Goal: Complete application form: Complete application form

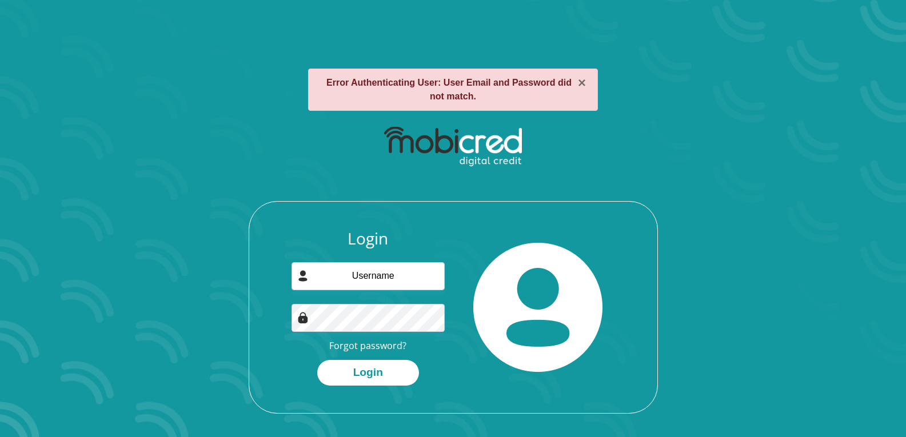
type input "ngemsin@gmail.com"
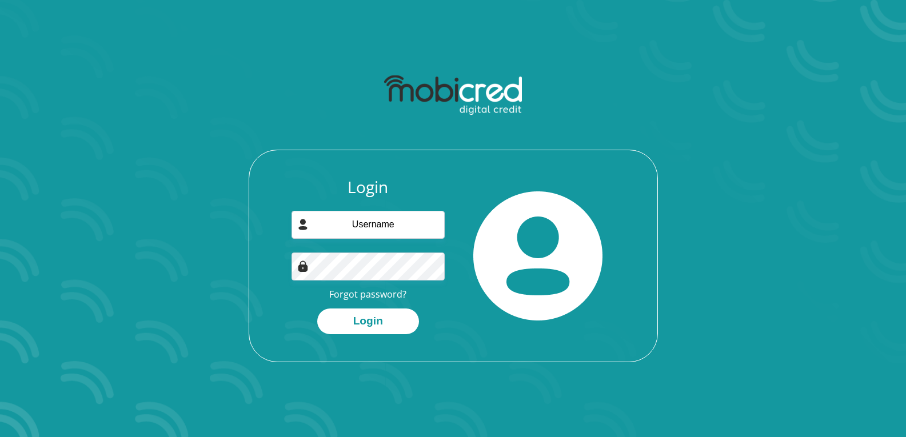
click at [399, 206] on div "Login Forgot password? Login" at bounding box center [368, 256] width 170 height 157
click at [389, 215] on input "email" at bounding box center [368, 225] width 153 height 28
type input "ngemsin@gmail.com"
click at [385, 324] on button "Login" at bounding box center [368, 322] width 102 height 26
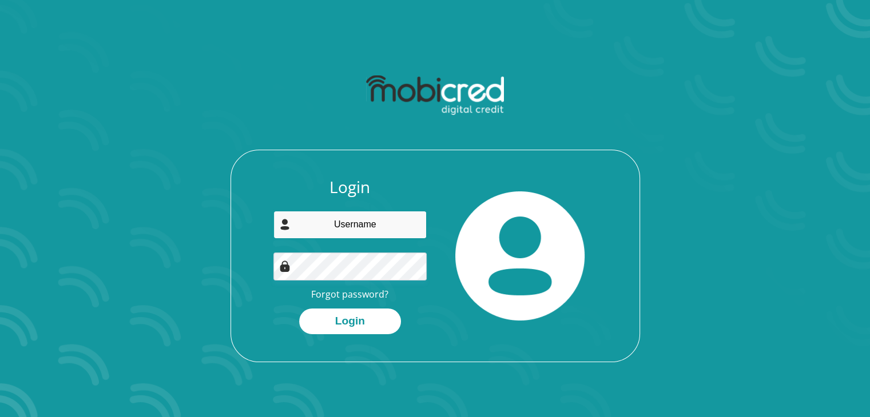
click at [391, 222] on input "email" at bounding box center [349, 225] width 153 height 28
type input "n"
click at [451, 325] on div at bounding box center [520, 256] width 170 height 157
click at [350, 296] on link "Forgot password?" at bounding box center [349, 294] width 77 height 13
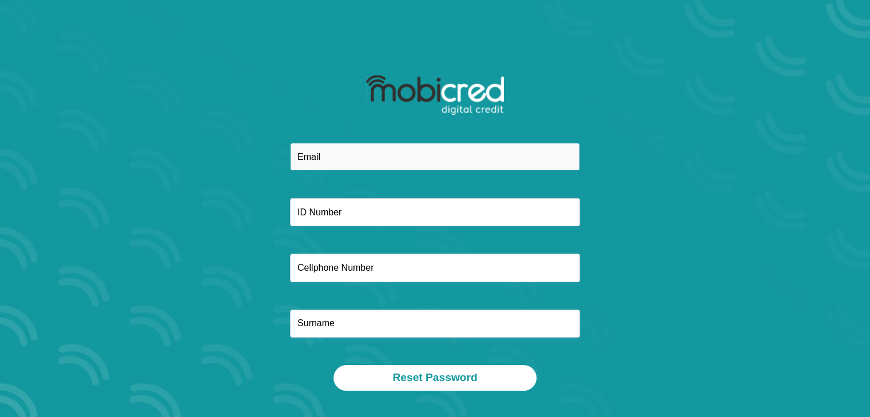
click at [366, 160] on input "email" at bounding box center [435, 157] width 290 height 28
type input "[EMAIL_ADDRESS][DOMAIN_NAME]"
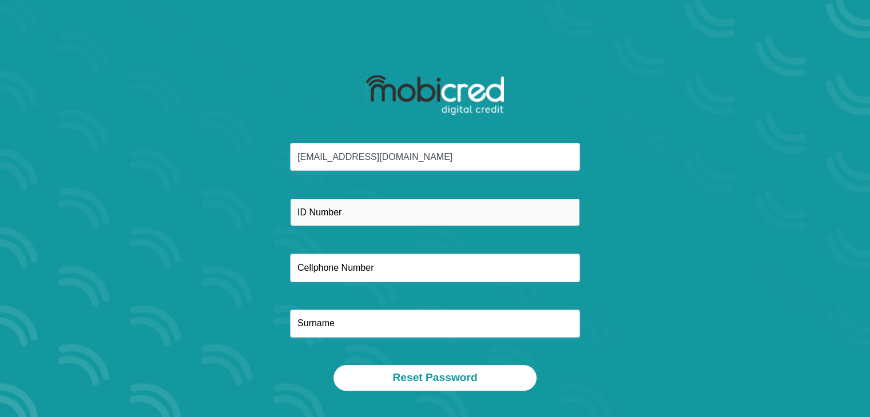
click at [362, 204] on input "text" at bounding box center [435, 212] width 290 height 28
type input "8901065330087"
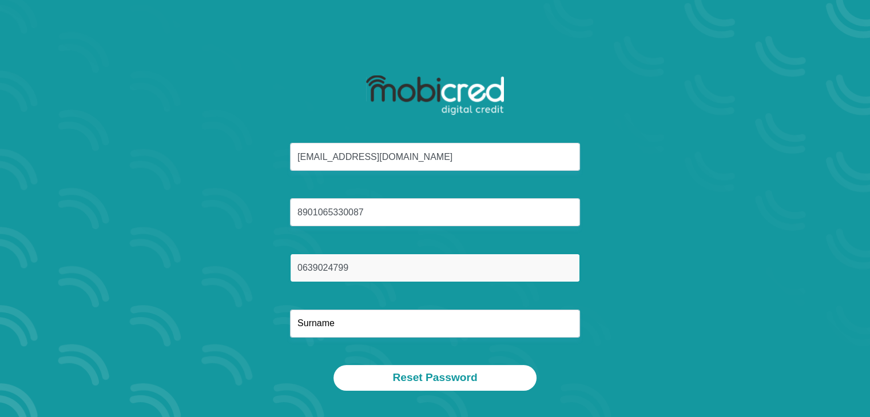
type input "0639024799"
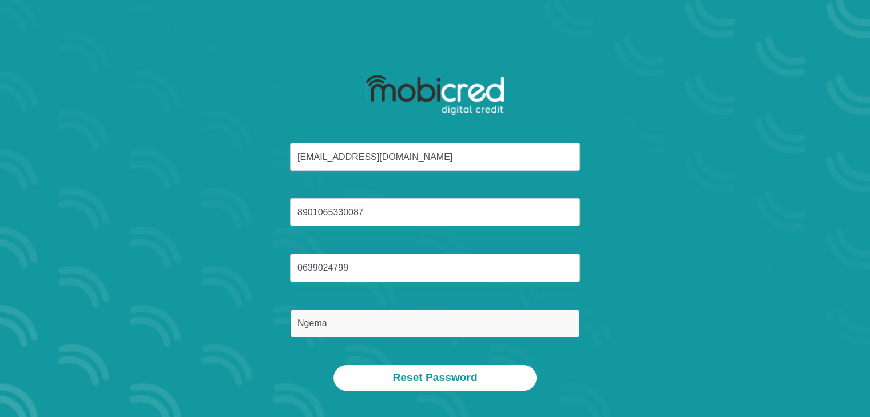
type input "Ngema"
click at [333, 365] on button "Reset Password" at bounding box center [434, 378] width 202 height 26
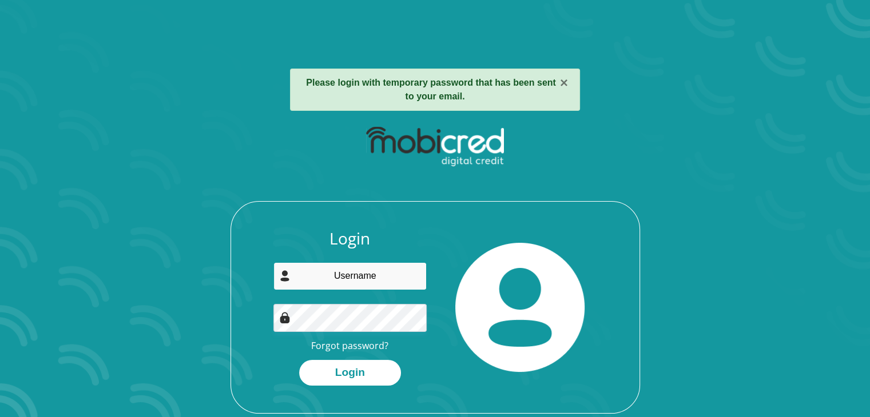
click at [344, 275] on input "email" at bounding box center [349, 276] width 153 height 28
type input "ngemsin@gmail.com"
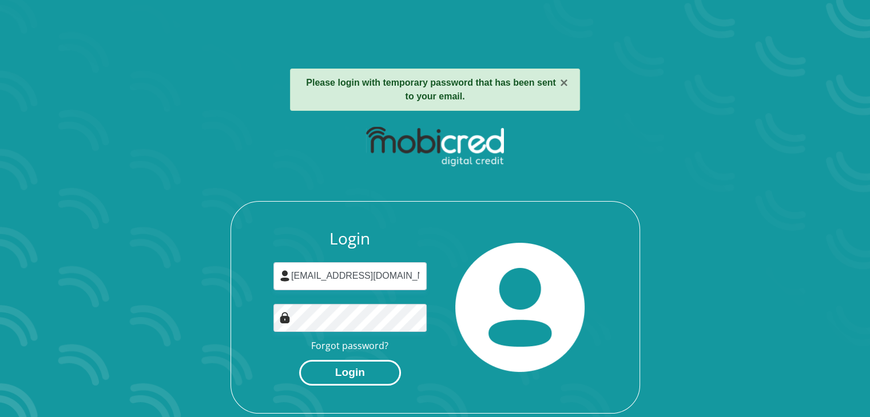
click at [346, 369] on button "Login" at bounding box center [350, 373] width 102 height 26
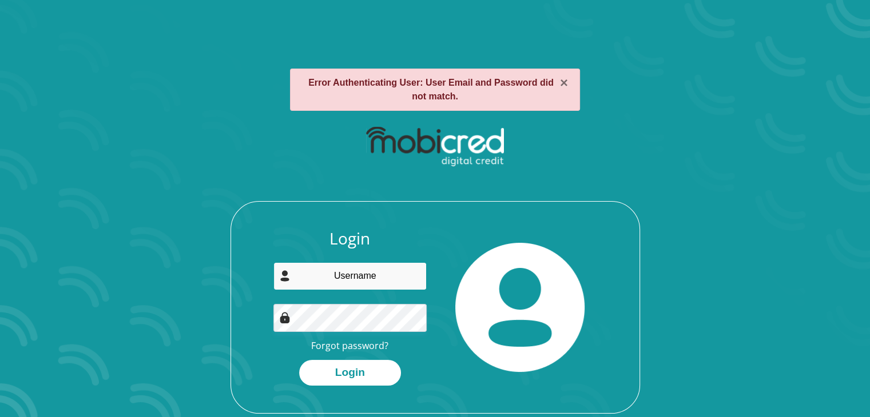
click at [369, 280] on input "email" at bounding box center [349, 276] width 153 height 28
type input "[EMAIL_ADDRESS][DOMAIN_NAME]"
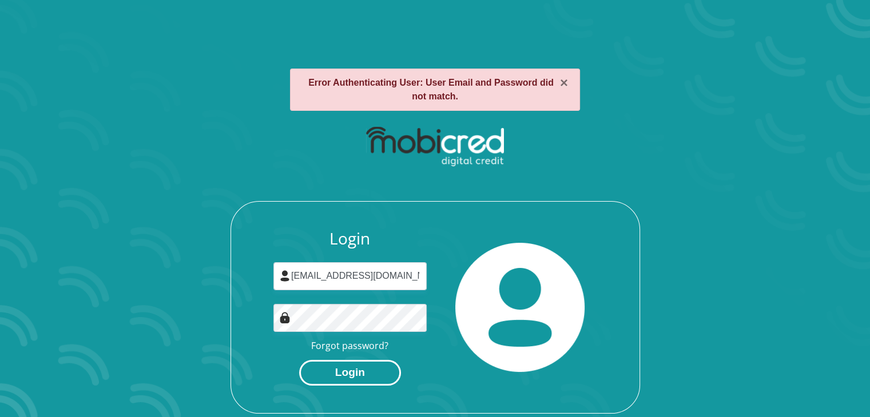
click at [358, 378] on button "Login" at bounding box center [350, 373] width 102 height 26
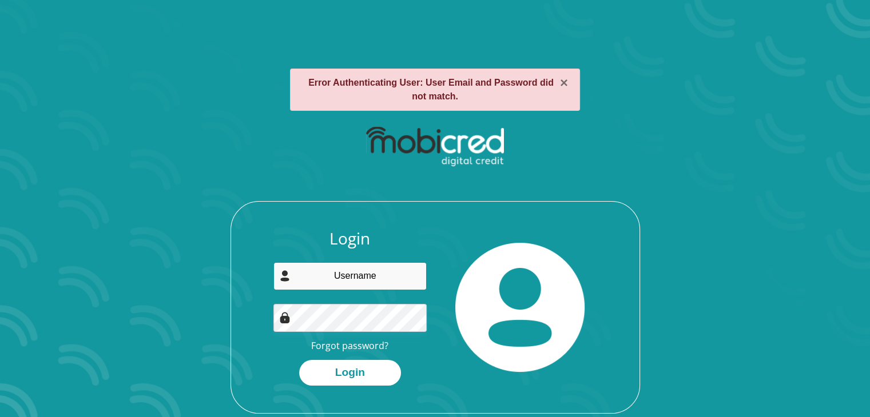
click at [366, 282] on input "email" at bounding box center [349, 276] width 153 height 28
type input "[EMAIL_ADDRESS][DOMAIN_NAME]"
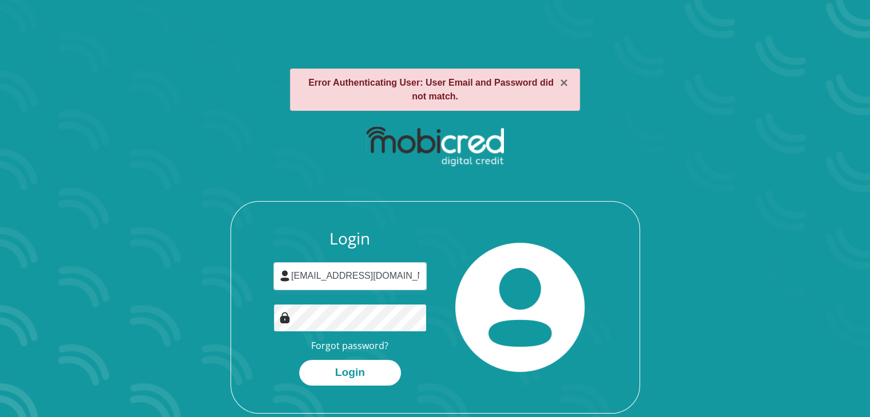
click at [299, 360] on button "Login" at bounding box center [350, 373] width 102 height 26
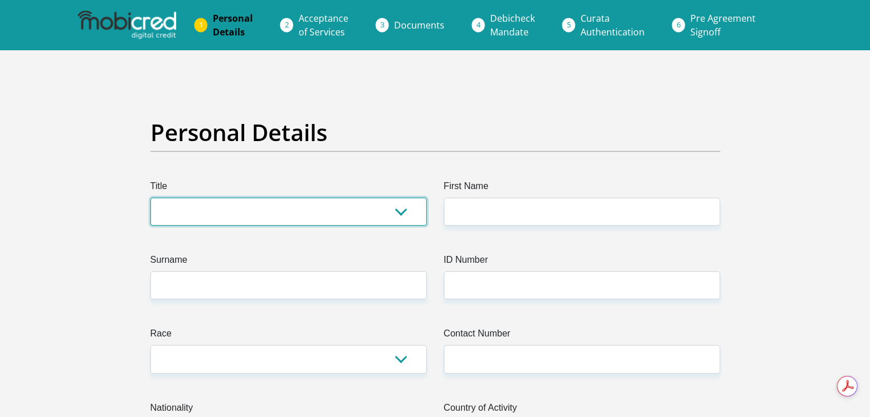
click at [329, 216] on select "Mr Ms Mrs Dr Other" at bounding box center [288, 212] width 276 height 28
select select "Mr"
click at [150, 198] on select "Mr Ms Mrs Dr Other" at bounding box center [288, 212] width 276 height 28
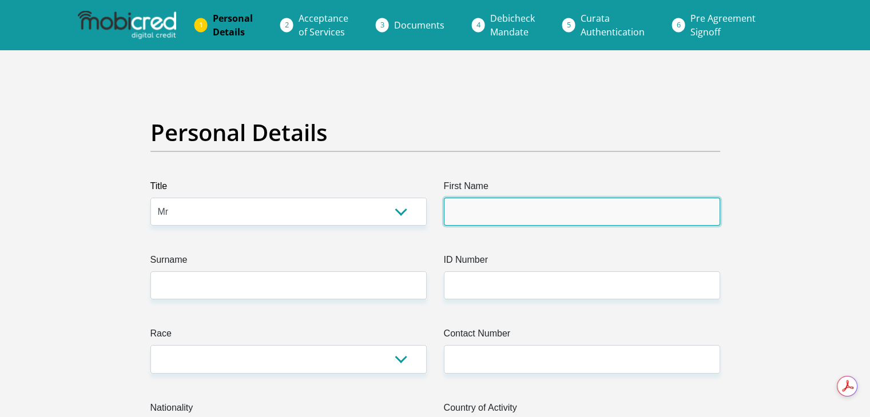
click at [521, 204] on input "First Name" at bounding box center [582, 212] width 276 height 28
type input "Thandokuhle"
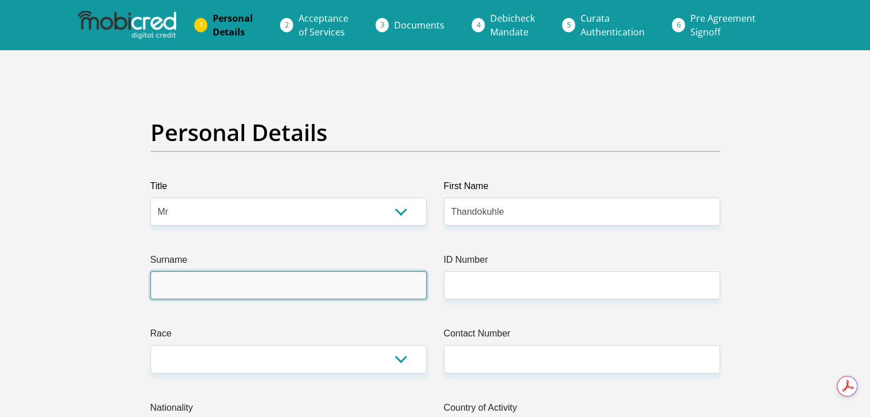
click at [240, 293] on input "Surname" at bounding box center [288, 286] width 276 height 28
type input "Ngema"
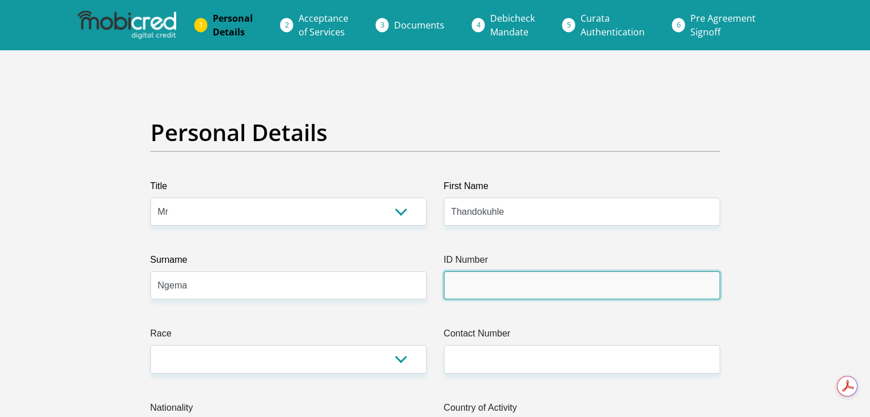
click at [539, 291] on input "ID Number" at bounding box center [582, 286] width 276 height 28
type input "8901065330087"
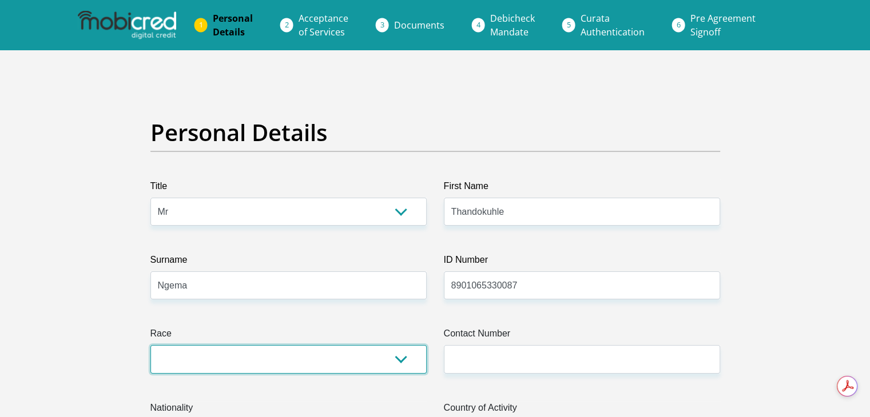
select select "1"
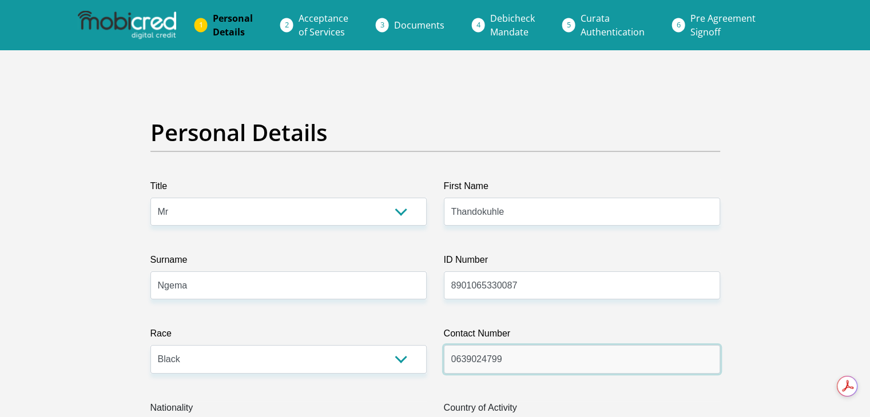
type input "0639024799"
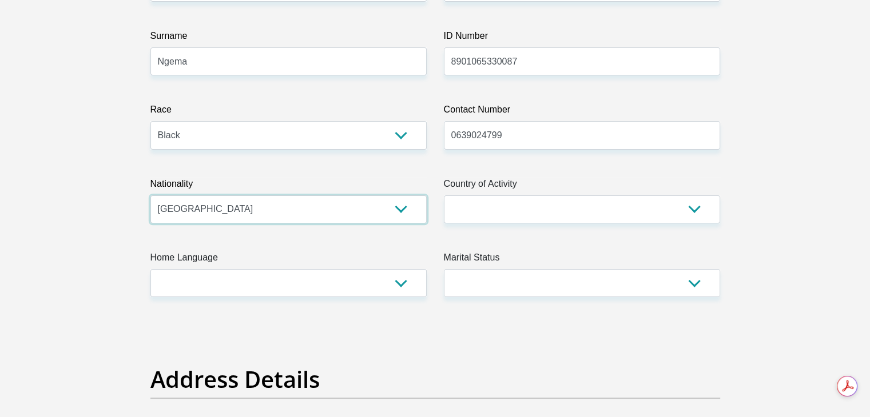
select select "ZAF"
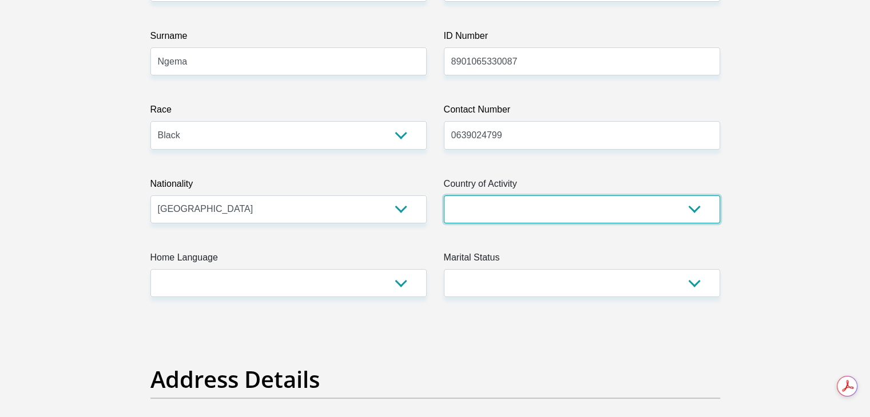
select select "ZAF"
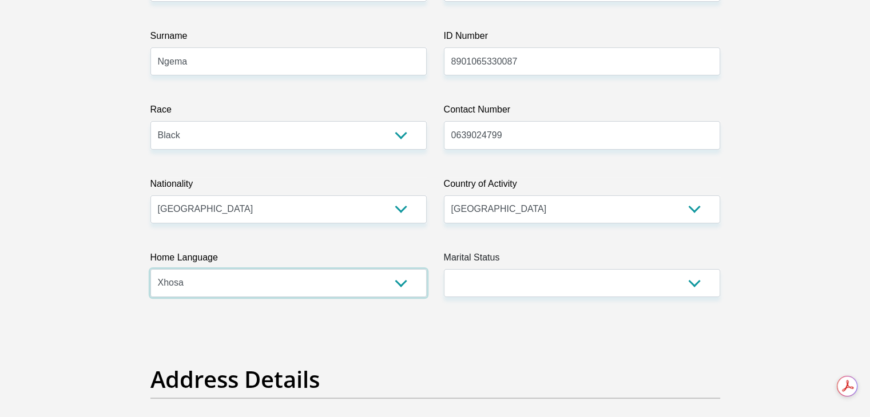
select select "zul"
select select "5"
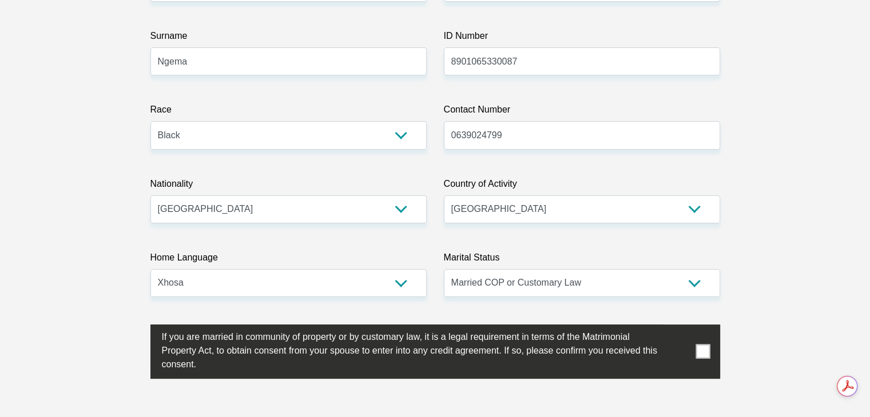
drag, startPoint x: 702, startPoint y: 350, endPoint x: 713, endPoint y: 341, distance: 13.8
click at [704, 349] on span at bounding box center [702, 352] width 14 height 14
click at [139, 328] on input "checkbox" at bounding box center [139, 328] width 0 height 0
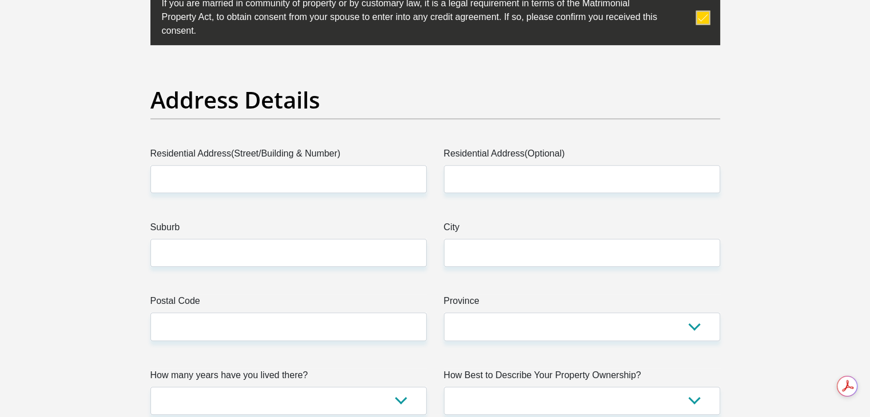
scroll to position [567, 0]
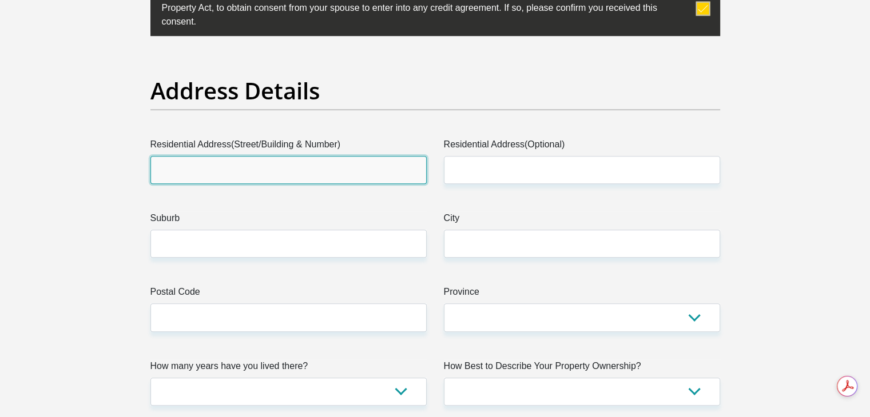
click at [199, 162] on input "Residential Address(Street/Building & Number)" at bounding box center [288, 170] width 276 height 28
type input "1"
click at [199, 162] on input "1" at bounding box center [288, 170] width 276 height 28
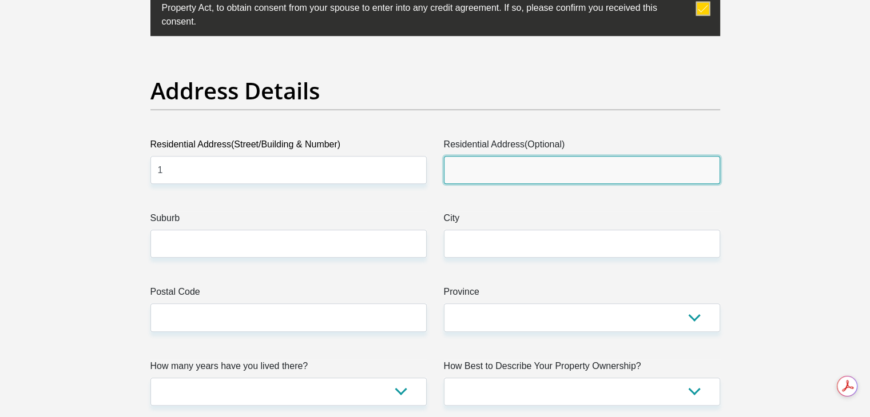
click at [509, 170] on input "Residential Address(Optional)" at bounding box center [582, 170] width 276 height 28
type input "1 1st Avenue"
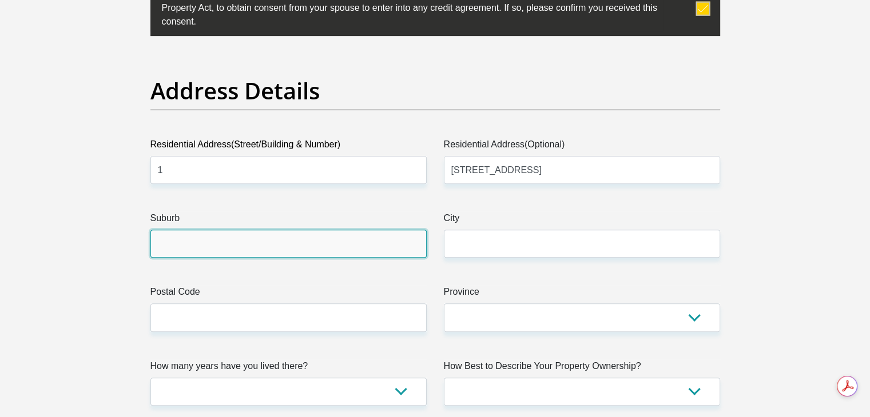
click at [329, 252] on input "Suburb" at bounding box center [288, 244] width 276 height 28
type input "E"
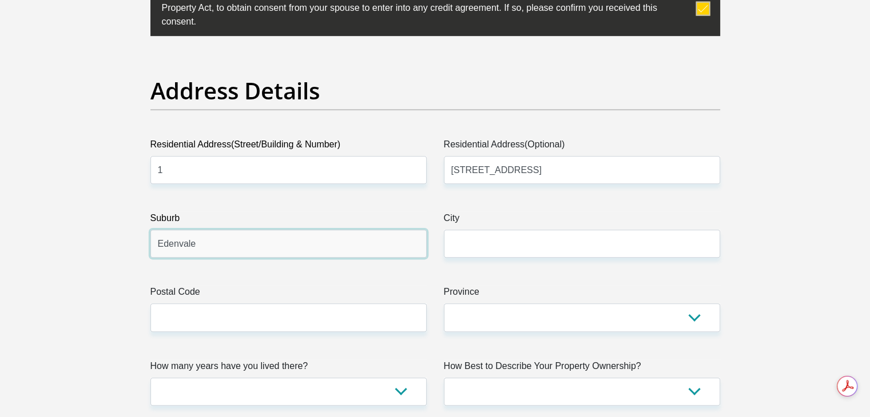
type input "Edenvale"
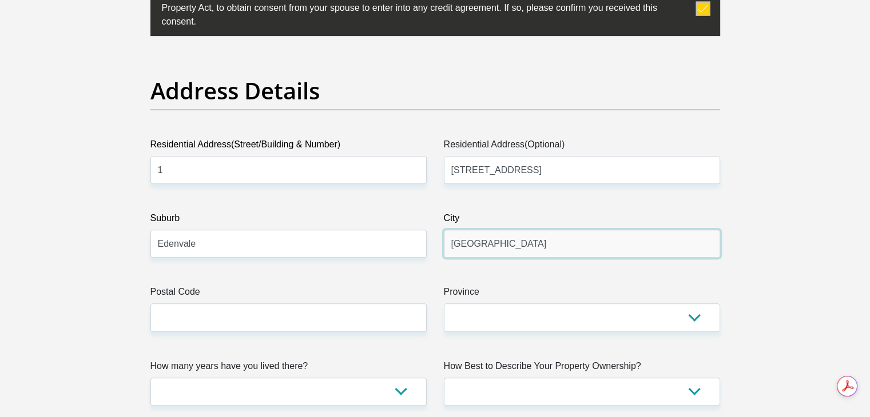
type input "Johannesburg"
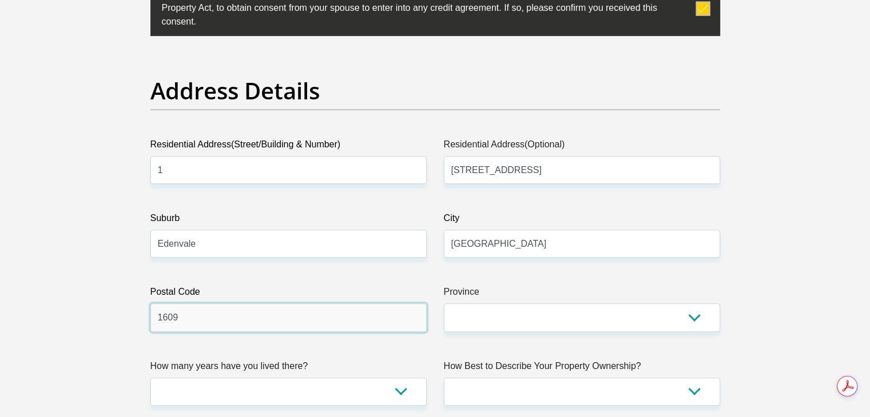
type input "1609"
select select "Gauteng"
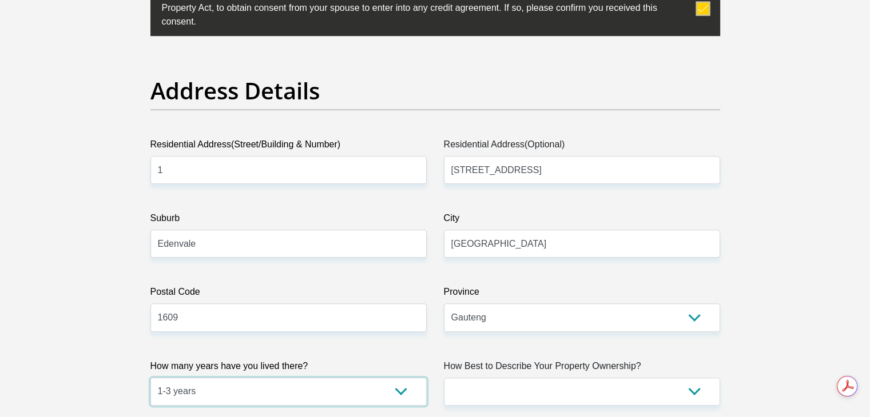
select select "4"
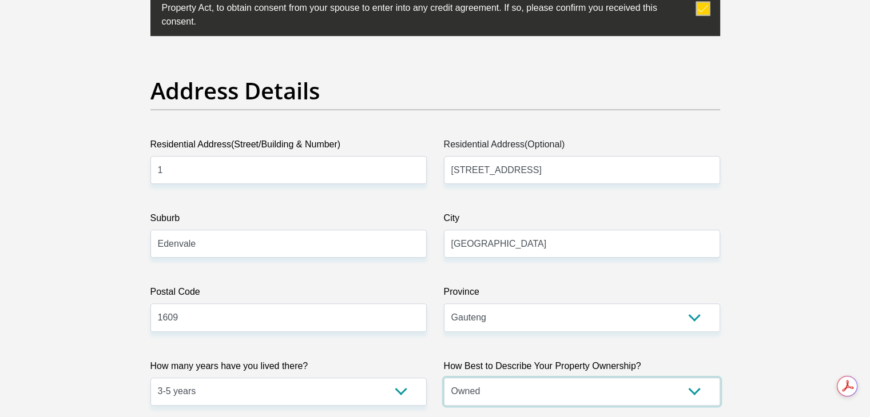
select select "Rented"
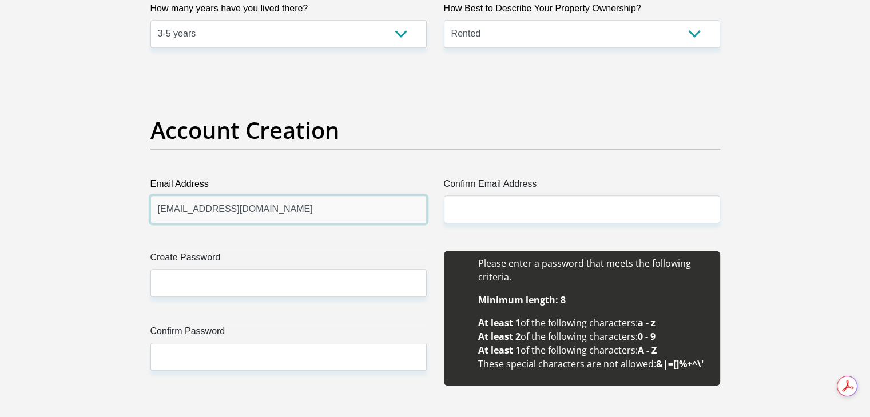
type input "ngemsin@gmail.com"
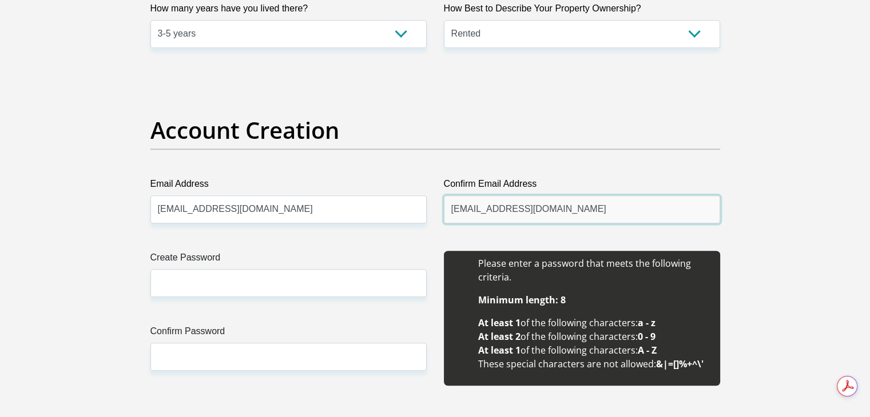
type input "ngemsin@gmail.com"
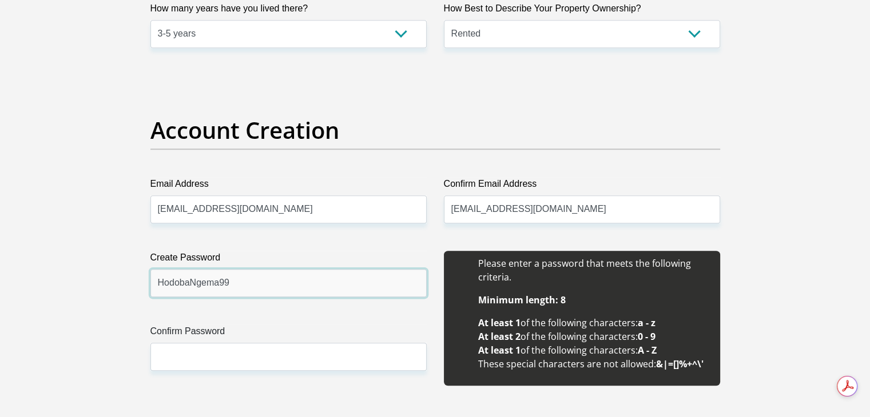
type input "HodobaNgema99"
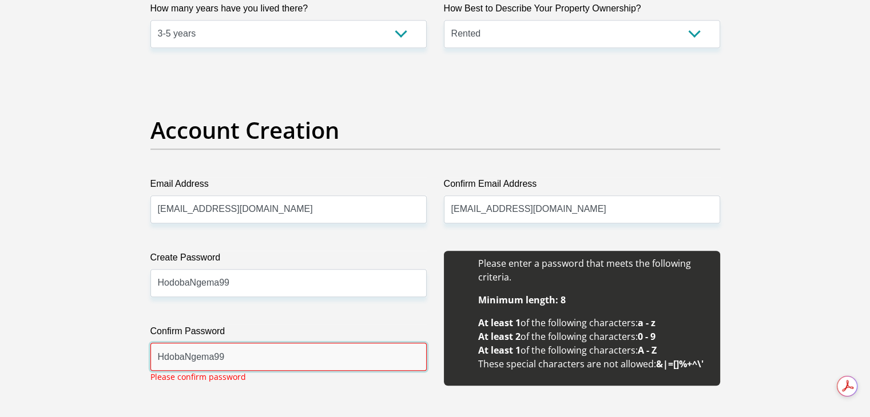
type input "HdobaNgema99"
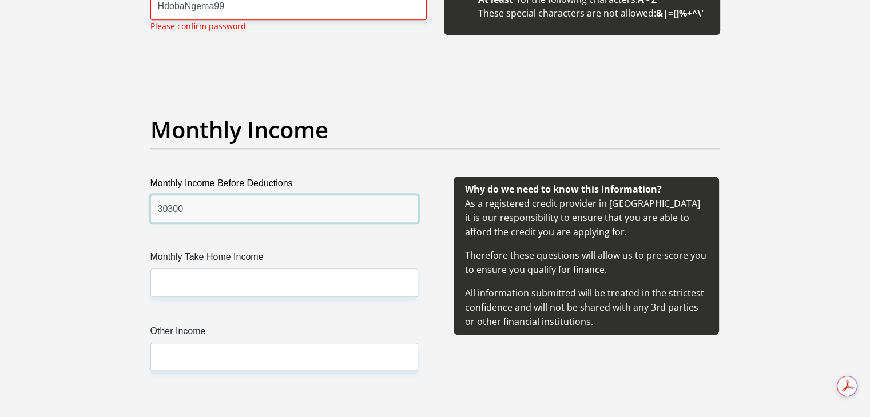
type input "30300"
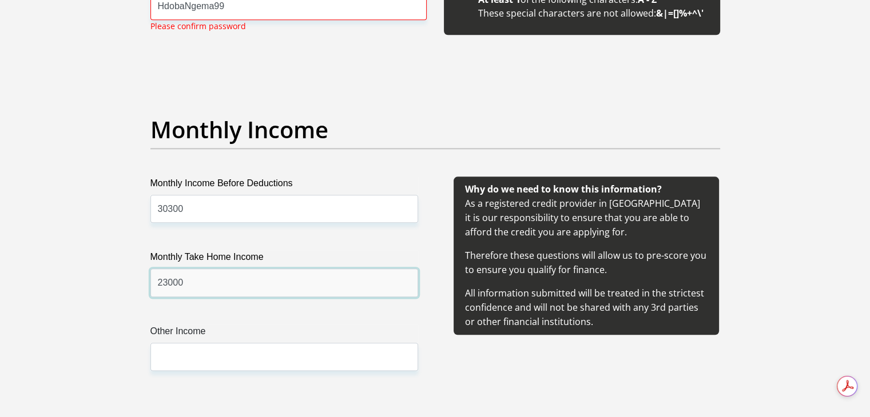
type input "23000"
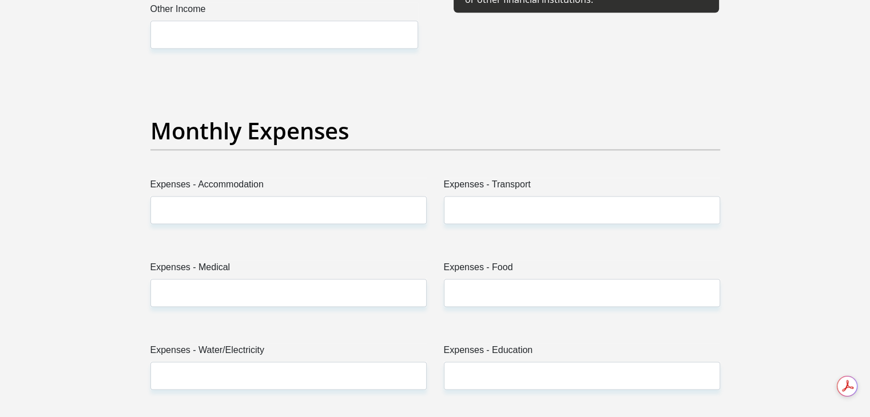
click at [220, 15] on label "Other Income" at bounding box center [284, 11] width 268 height 18
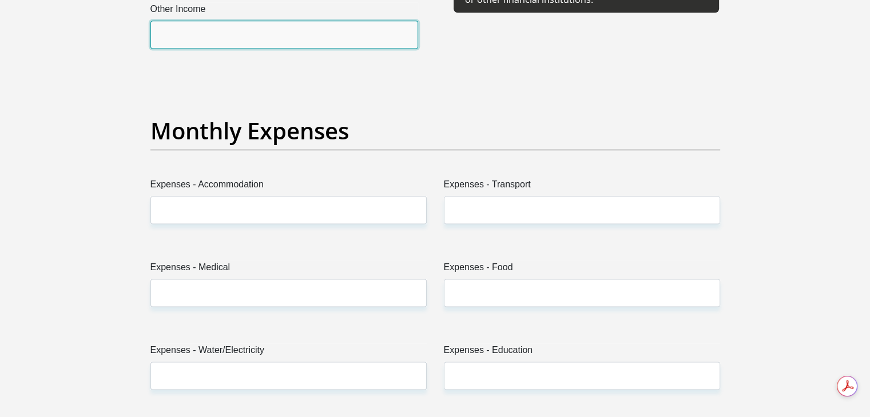
click at [220, 21] on input "Other Income" at bounding box center [284, 35] width 268 height 28
click at [216, 23] on input "Other Income" at bounding box center [284, 35] width 268 height 28
type input "0"
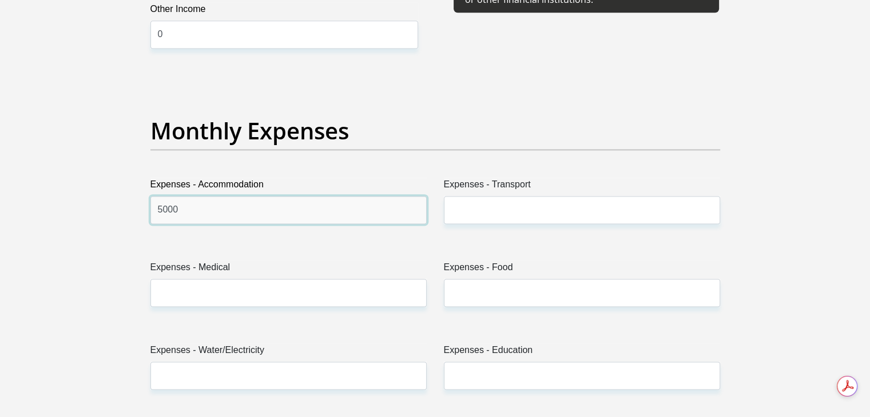
type input "5000"
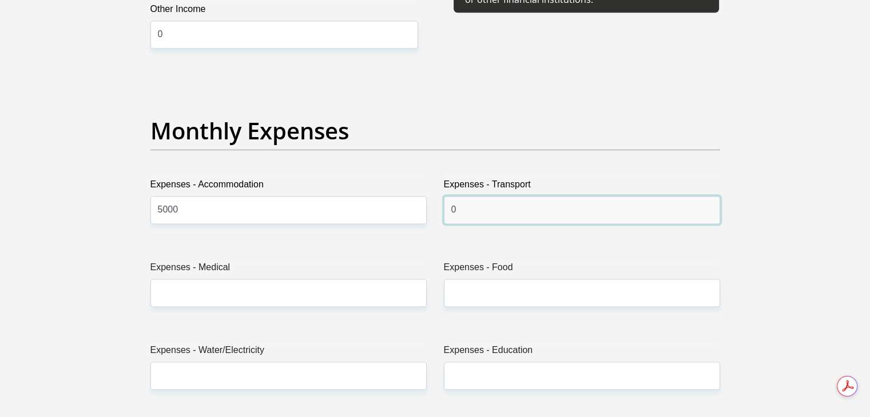
type input "0"
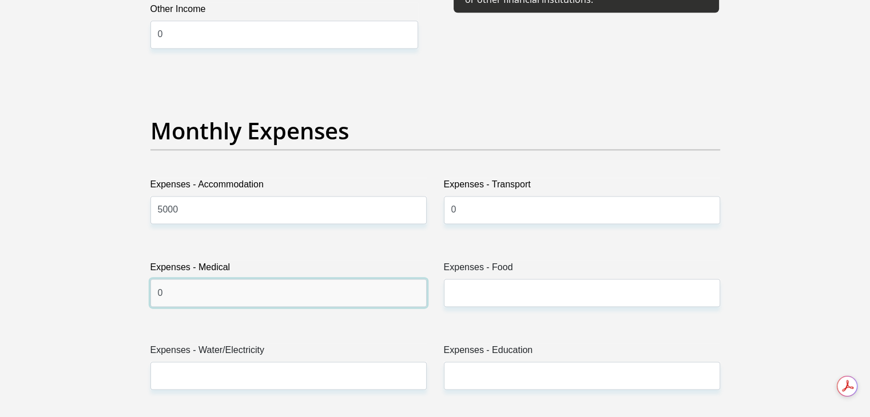
type input "0"
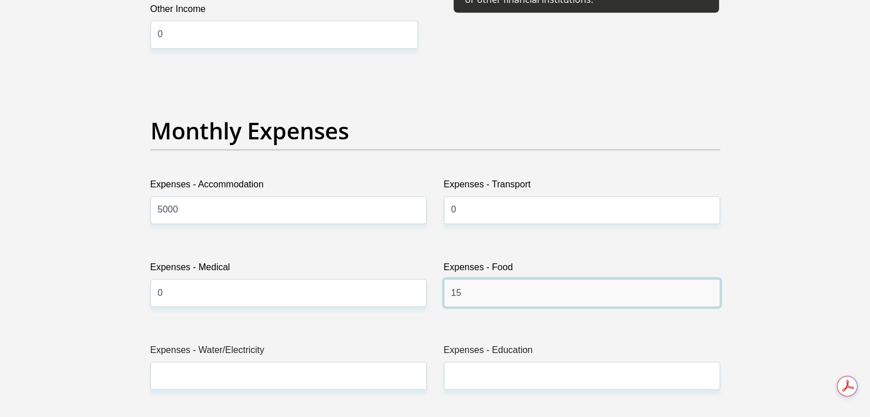
type input "1"
type input "2000"
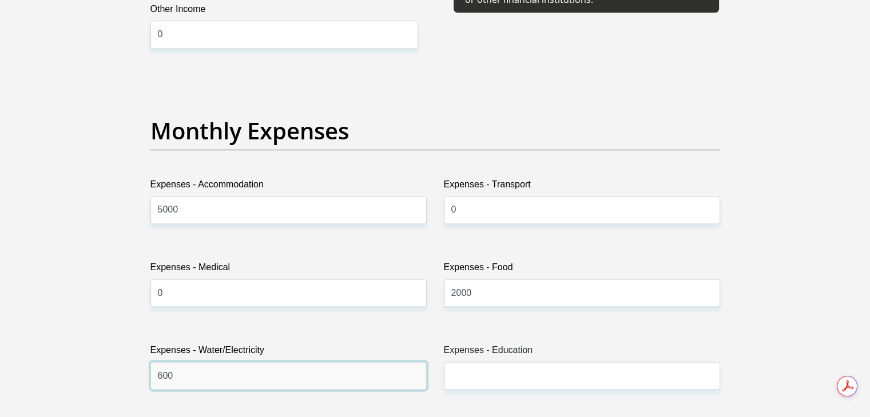
type input "600"
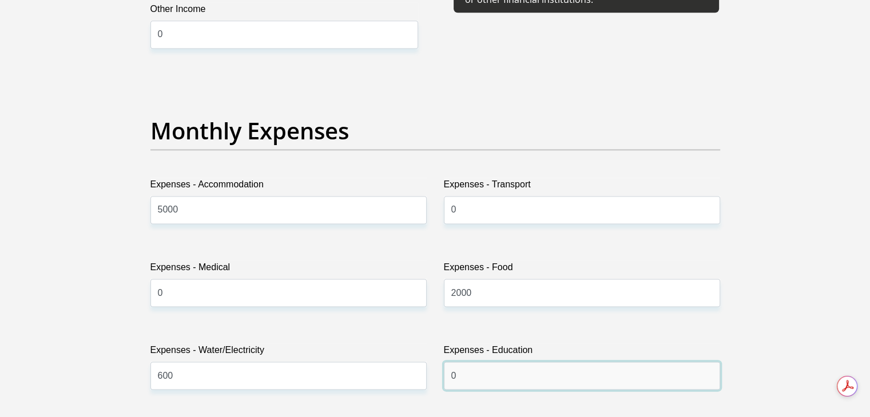
type input "0"
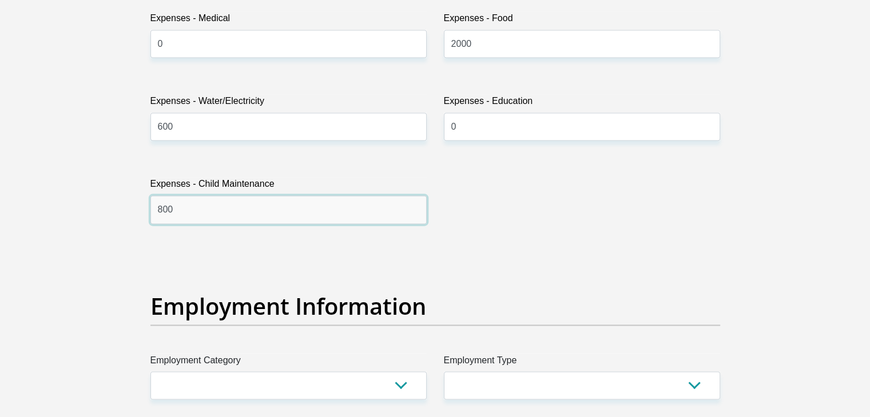
type input "800"
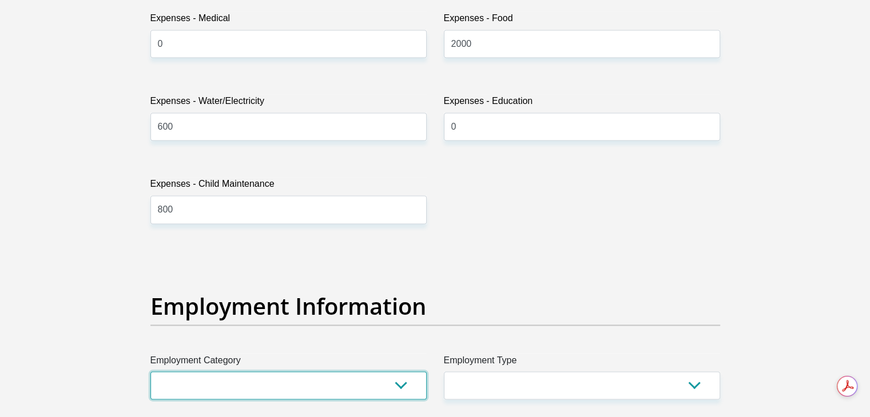
click at [290, 384] on select "AGRICULTURE ALCOHOL & TOBACCO CONSTRUCTION MATERIALS METALLURGY EQUIPMENT FOR R…" at bounding box center [288, 386] width 276 height 28
select select "17"
click at [150, 372] on select "AGRICULTURE ALCOHOL & TOBACCO CONSTRUCTION MATERIALS METALLURGY EQUIPMENT FOR R…" at bounding box center [288, 386] width 276 height 28
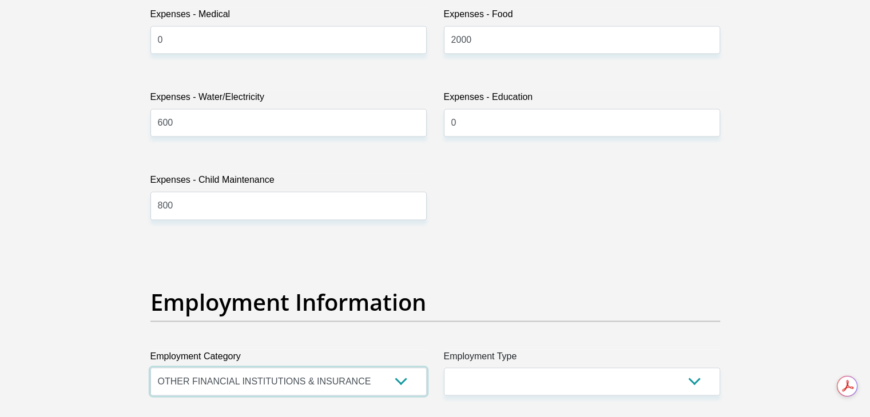
scroll to position [1962, 0]
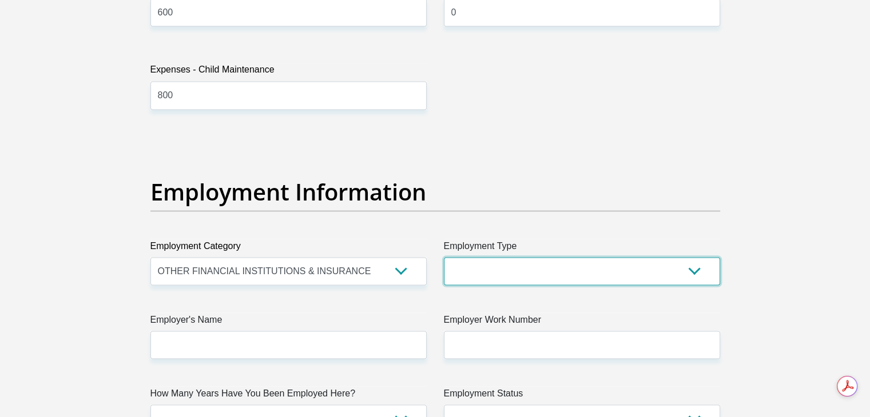
click at [518, 257] on select "College/Lecturer Craft Seller Creative Driver Executive Farmer Forces - Non Com…" at bounding box center [582, 271] width 276 height 28
select select "Office Staff/Clerk"
click at [444, 257] on select "College/Lecturer Craft Seller Creative Driver Executive Farmer Forces - Non Com…" at bounding box center [582, 271] width 276 height 28
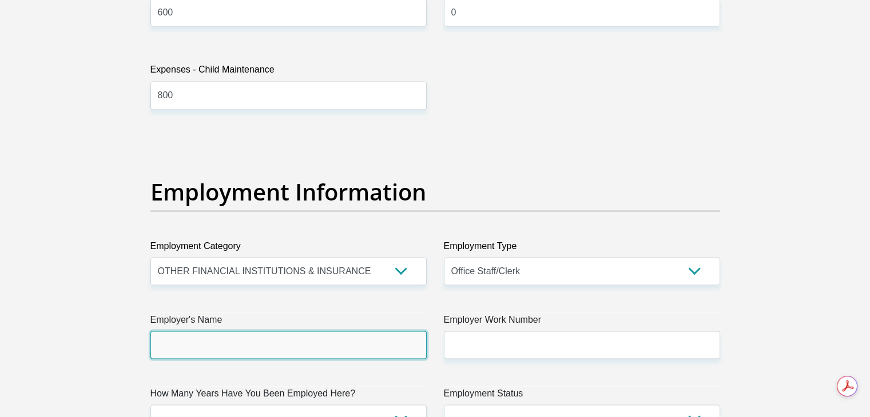
click at [254, 334] on input "Employer's Name" at bounding box center [288, 345] width 276 height 28
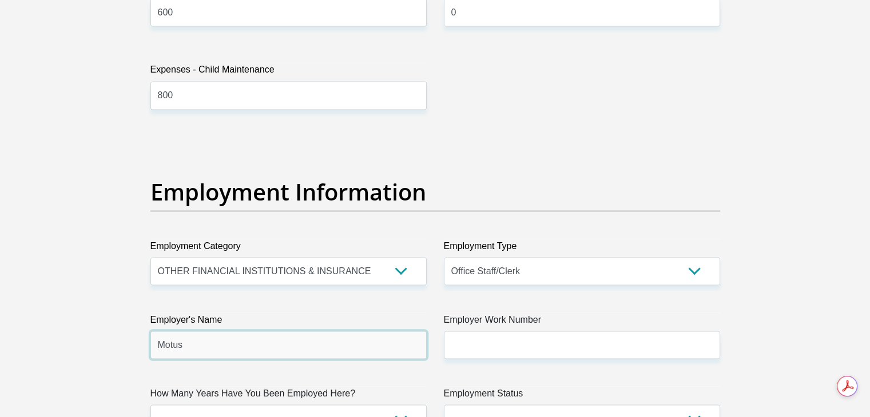
type input "Motus"
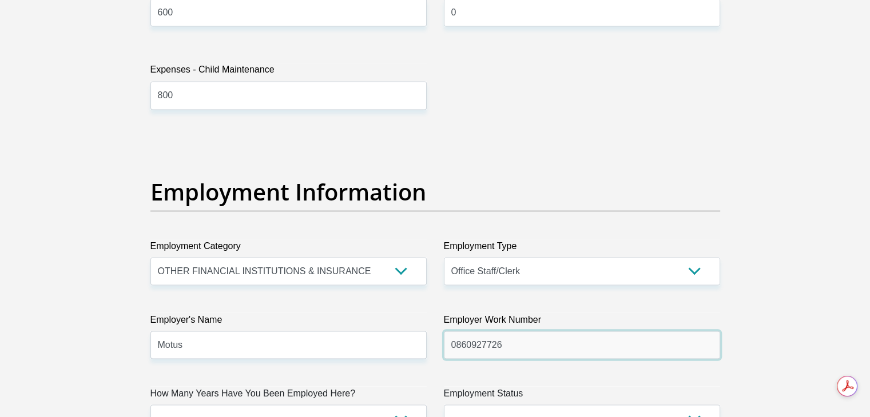
type input "0860927726"
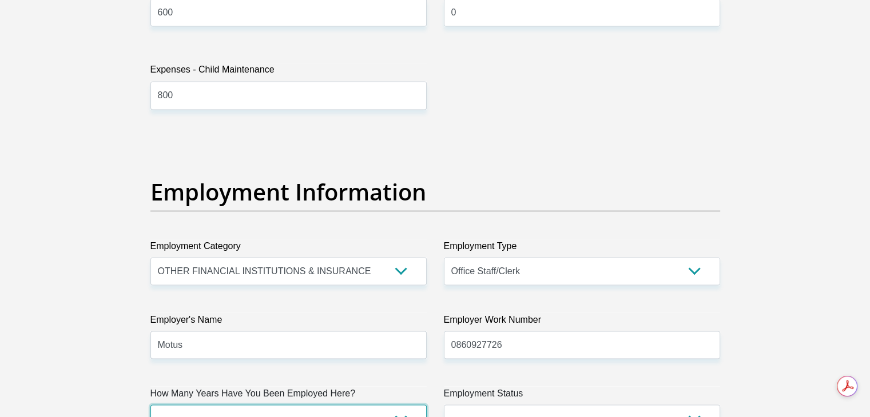
scroll to position [1977, 0]
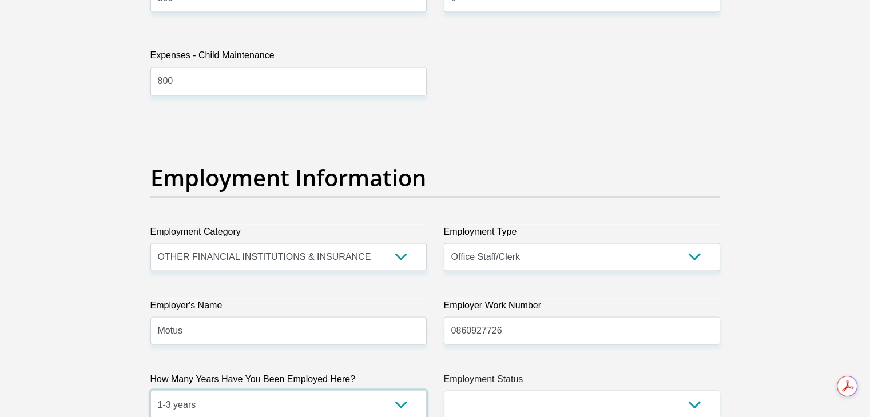
select select "48"
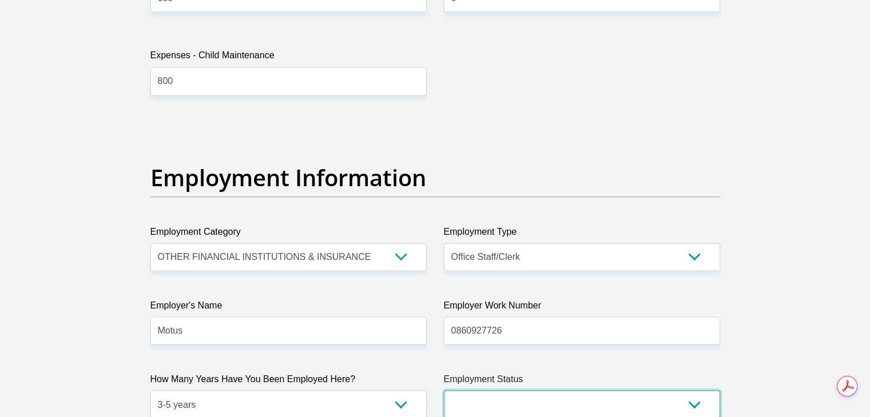
select select "1"
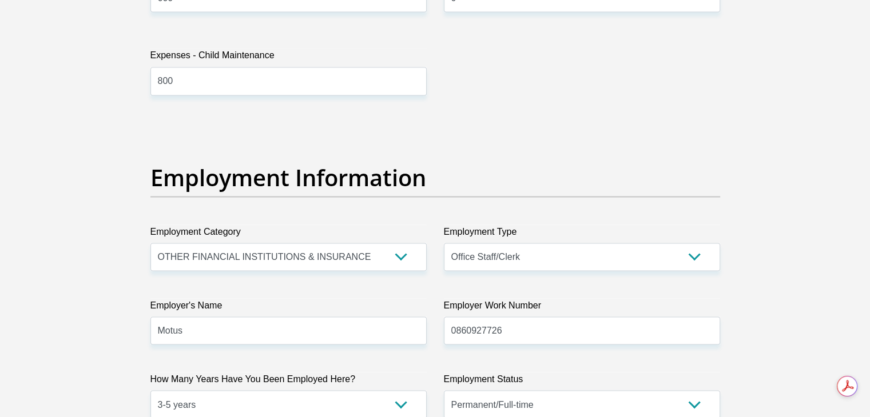
scroll to position [2346, 0]
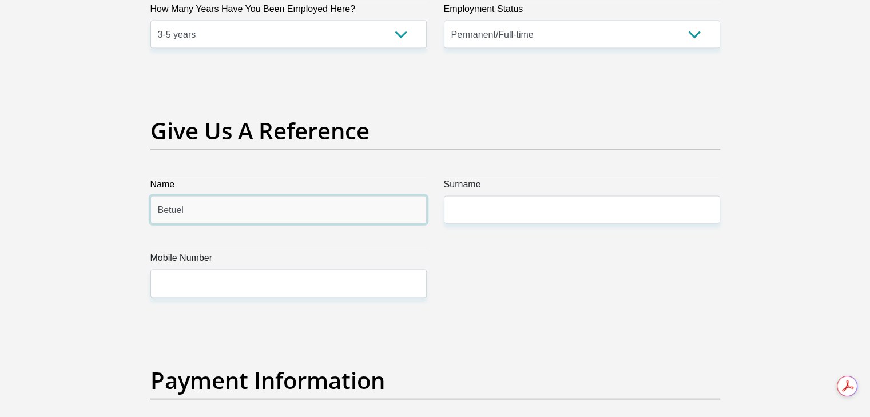
type input "Betuel"
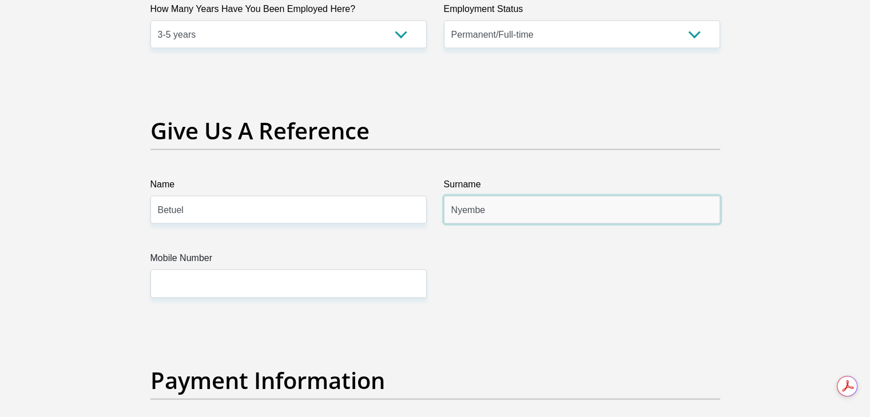
type input "Nyembe"
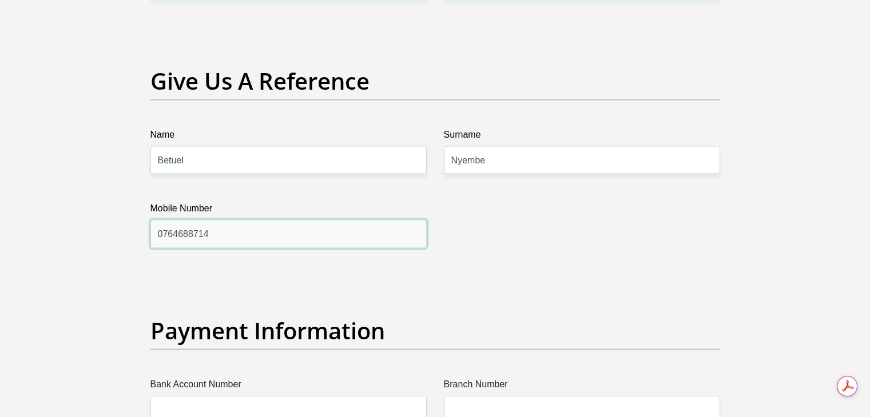
scroll to position [2518, 0]
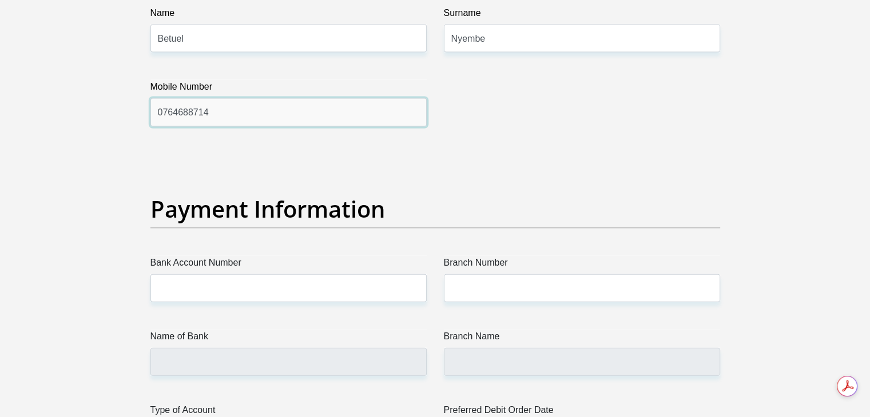
type input "0764688714"
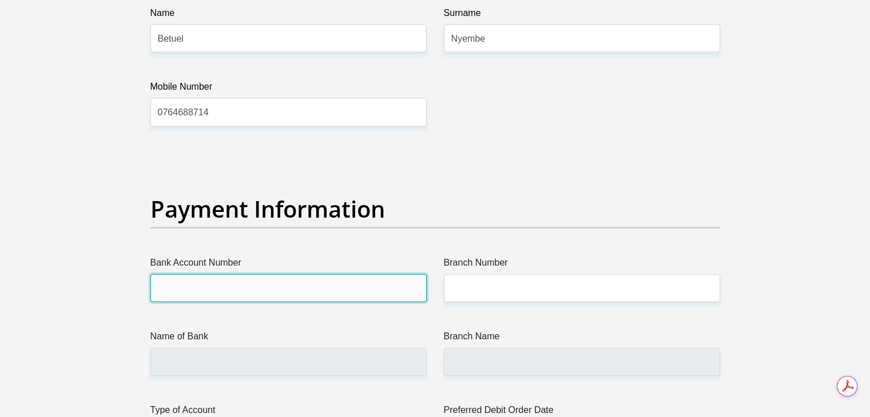
click at [286, 297] on input "Bank Account Number" at bounding box center [288, 288] width 276 height 28
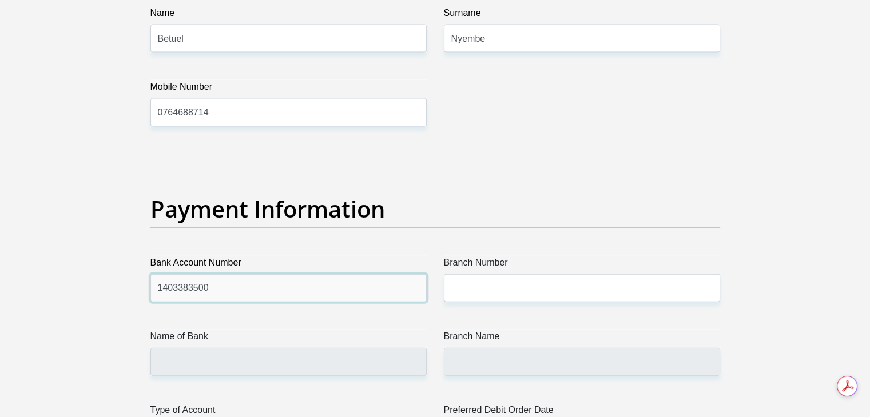
type input "1403383500"
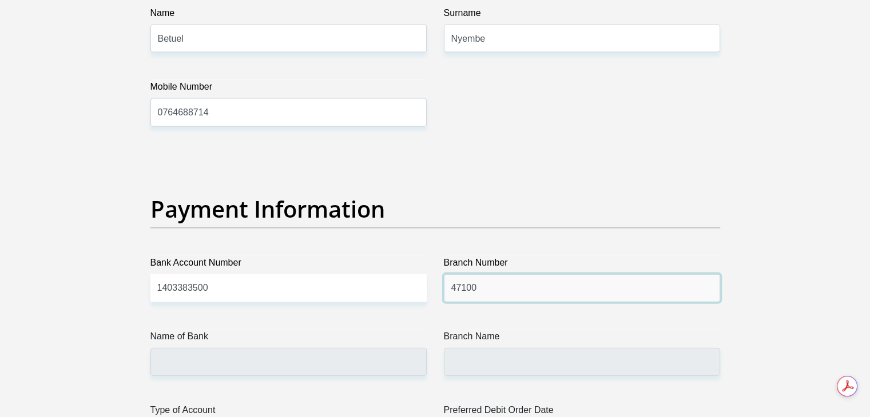
click at [475, 281] on input "47100" at bounding box center [582, 288] width 276 height 28
type input "470010"
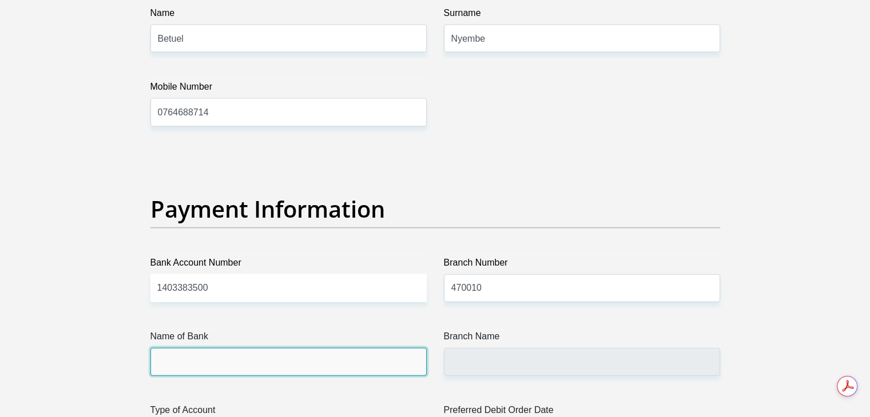
type input "CAPITEC BANK LIMITED"
type input "CAPITEC BANK CPC"
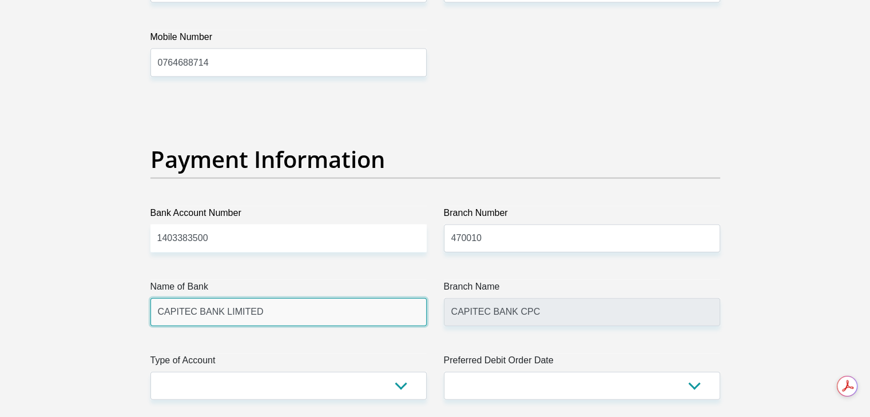
scroll to position [2804, 0]
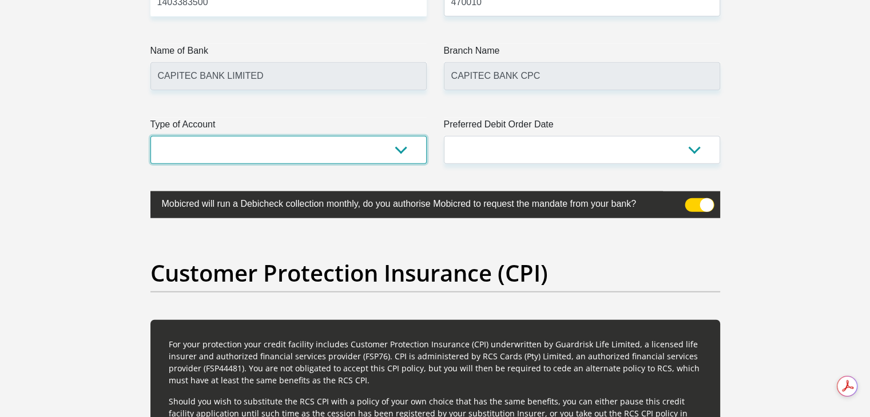
click at [396, 156] on select "Cheque Savings" at bounding box center [288, 150] width 276 height 28
select select "SAV"
click at [150, 136] on select "Cheque Savings" at bounding box center [288, 150] width 276 height 28
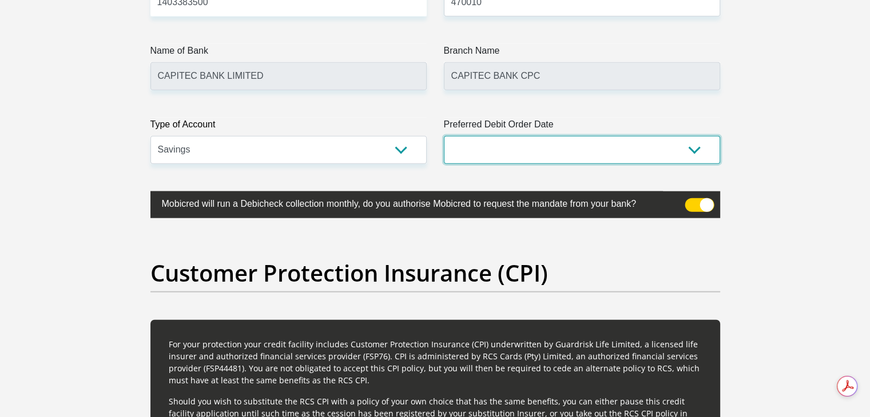
drag, startPoint x: 531, startPoint y: 150, endPoint x: 538, endPoint y: 149, distance: 7.5
click at [531, 150] on select "1st 2nd 3rd 4th 5th 7th 18th 19th 20th 21st 22nd 23rd 24th 25th 26th 27th 28th …" at bounding box center [582, 150] width 276 height 28
select select "25"
click at [444, 136] on select "1st 2nd 3rd 4th 5th 7th 18th 19th 20th 21st 22nd 23rd 24th 25th 26th 27th 28th …" at bounding box center [582, 150] width 276 height 28
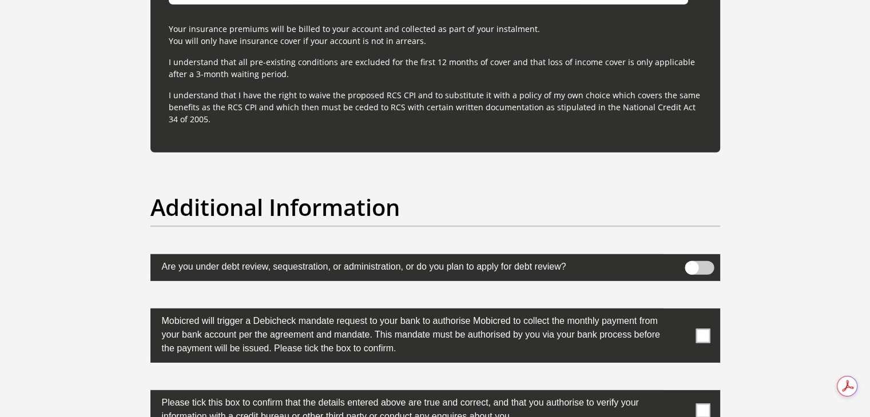
scroll to position [3547, 0]
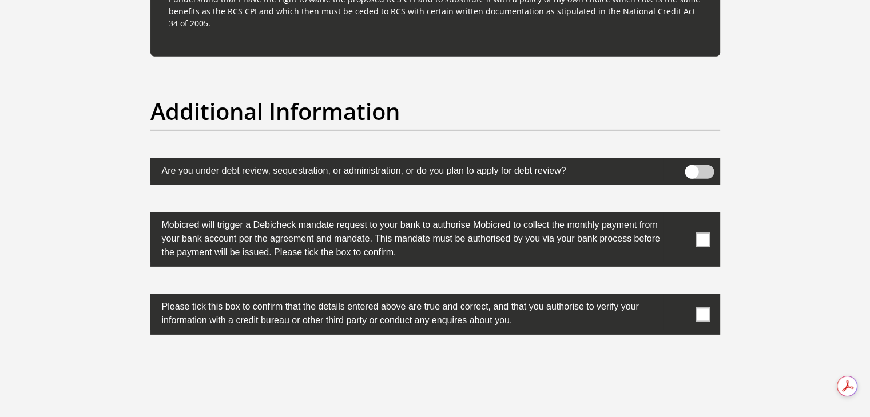
click at [703, 242] on span at bounding box center [702, 240] width 14 height 14
click at [680, 216] on input "checkbox" at bounding box center [680, 216] width 0 height 0
click at [702, 308] on span at bounding box center [702, 315] width 14 height 14
click at [680, 297] on input "checkbox" at bounding box center [680, 297] width 0 height 0
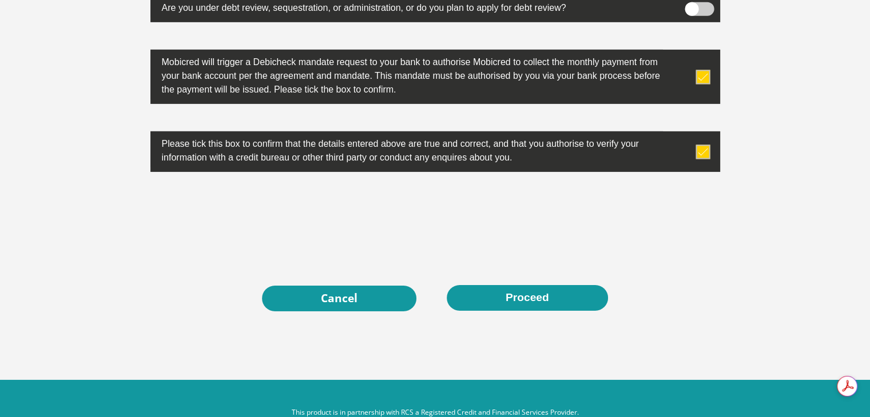
scroll to position [3737, 0]
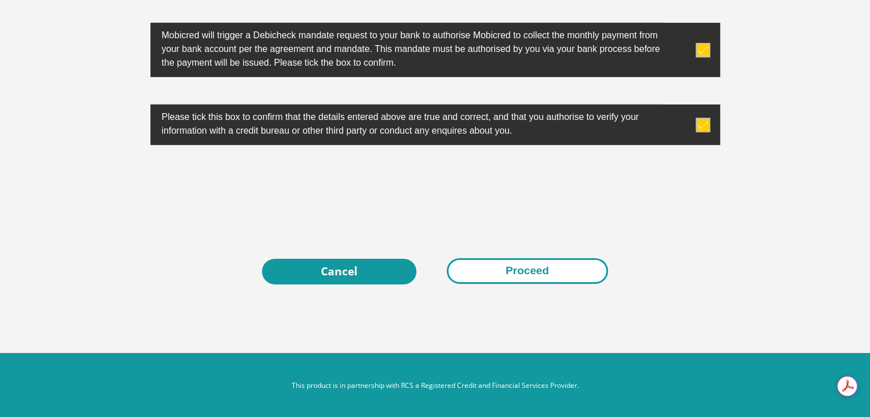
click at [543, 273] on button "Proceed" at bounding box center [527, 271] width 161 height 26
click at [572, 274] on button "Proceed" at bounding box center [527, 271] width 161 height 26
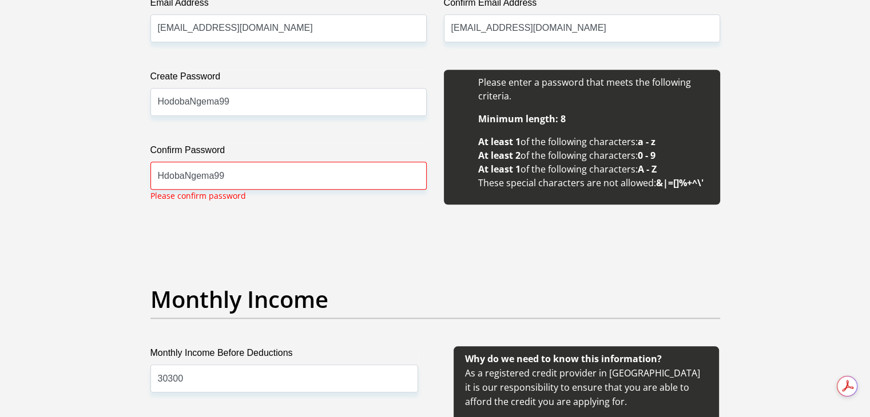
scroll to position [1050, 0]
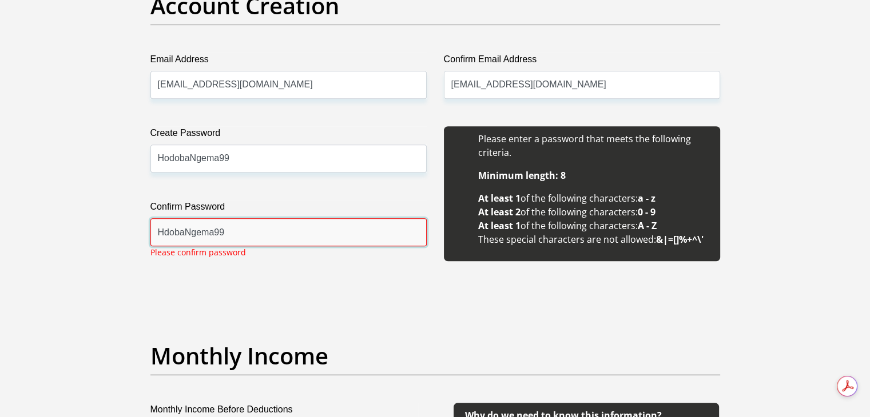
click at [167, 235] on input "HdobaNgema99" at bounding box center [288, 232] width 276 height 28
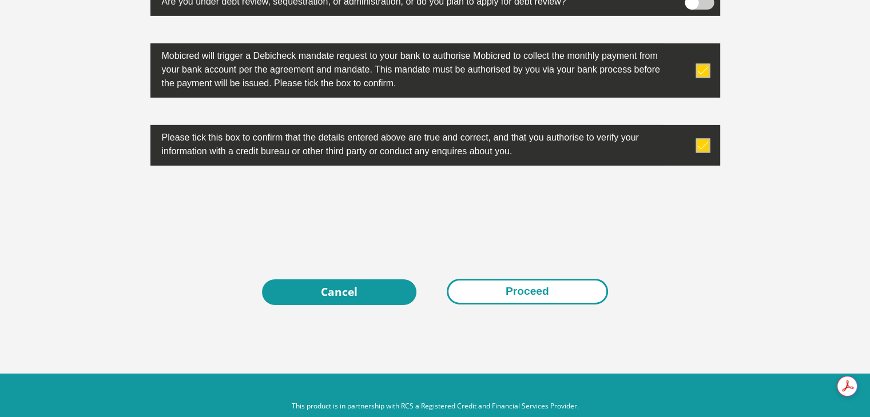
scroll to position [0, 0]
type input "HodobaNgema99"
click at [549, 293] on button "Proceed" at bounding box center [527, 292] width 161 height 26
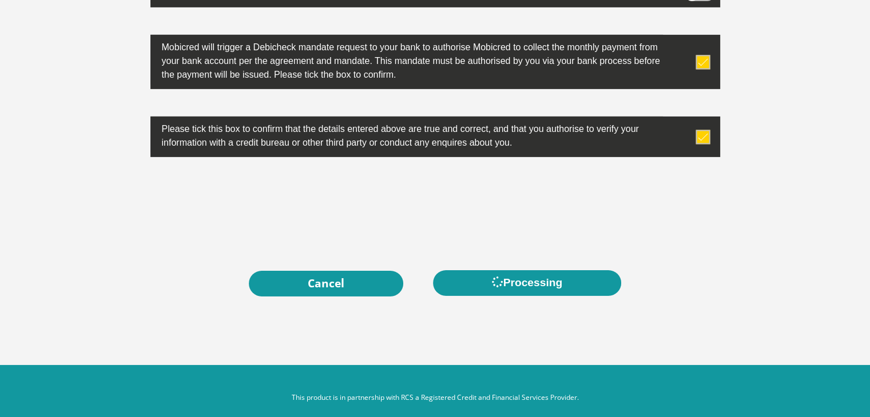
scroll to position [3737, 0]
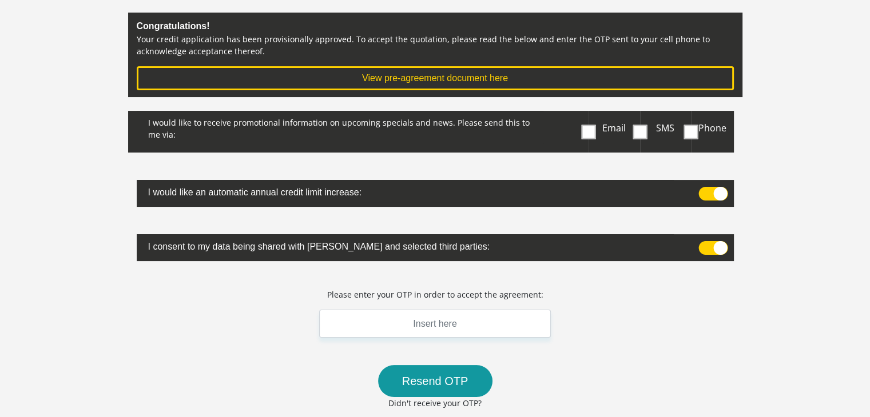
scroll to position [172, 0]
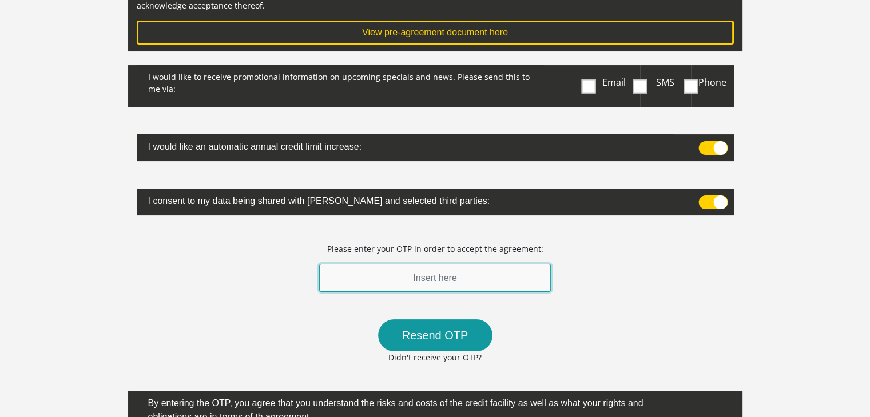
click at [504, 282] on input "text" at bounding box center [435, 278] width 232 height 28
type input "270197"
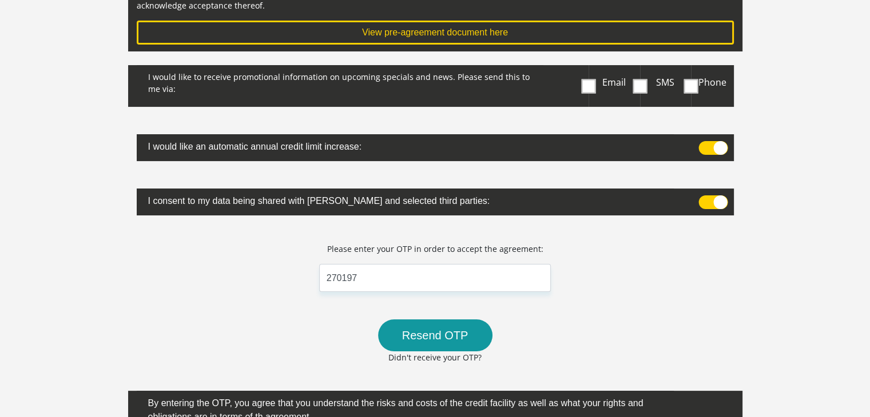
click at [644, 306] on div "I would like to receive promotional information on upcoming specials and news. …" at bounding box center [435, 275] width 614 height 420
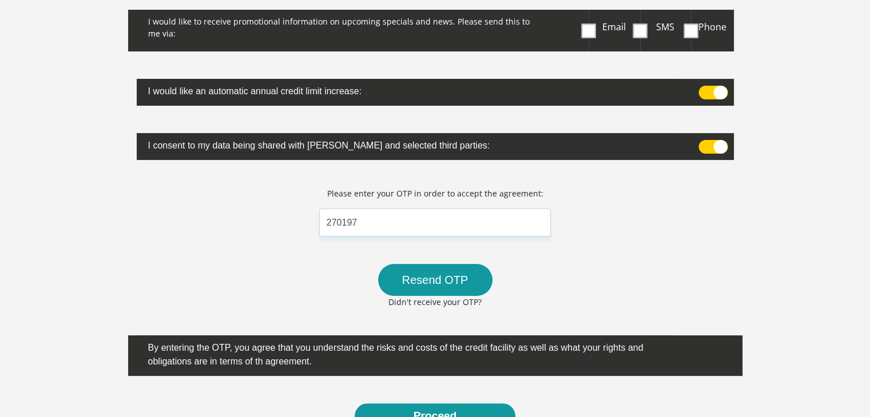
scroll to position [286, 0]
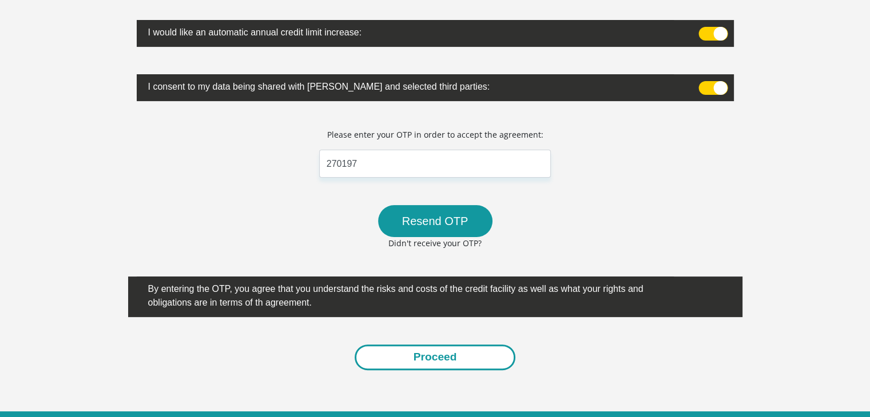
click at [491, 357] on button "Proceed" at bounding box center [434, 358] width 161 height 26
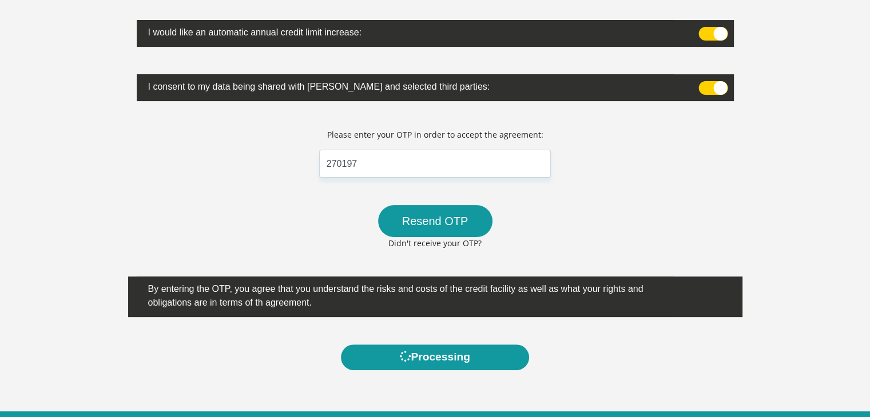
scroll to position [0, 0]
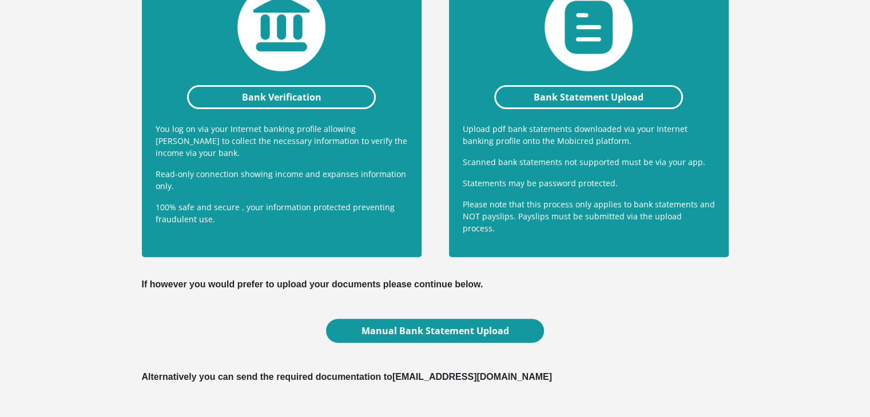
scroll to position [343, 0]
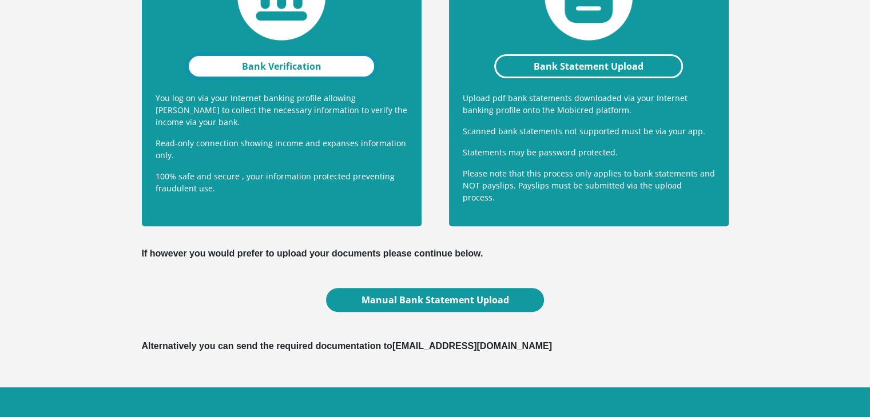
click at [279, 61] on link "Bank Verification" at bounding box center [281, 66] width 189 height 24
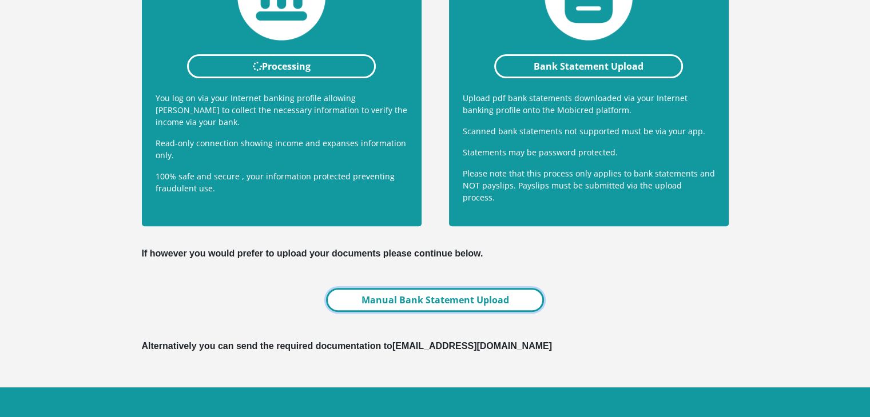
click at [420, 292] on link "Manual Bank Statement Upload" at bounding box center [434, 300] width 217 height 24
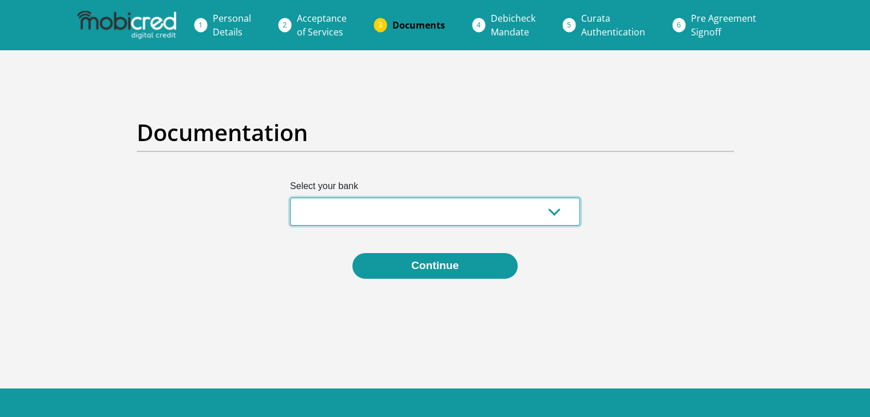
click at [369, 209] on select "Absa Capitec Bank Discovery Bank First National Bank Nedbank Standard Bank Tyme…" at bounding box center [435, 212] width 290 height 28
select select "{"id":"2","title":"Capitec Bank","institution":"Capitec","alias":"capitec","cou…"
click at [290, 198] on select "Absa Capitec Bank Discovery Bank First National Bank Nedbank Standard Bank Tyme…" at bounding box center [435, 212] width 290 height 28
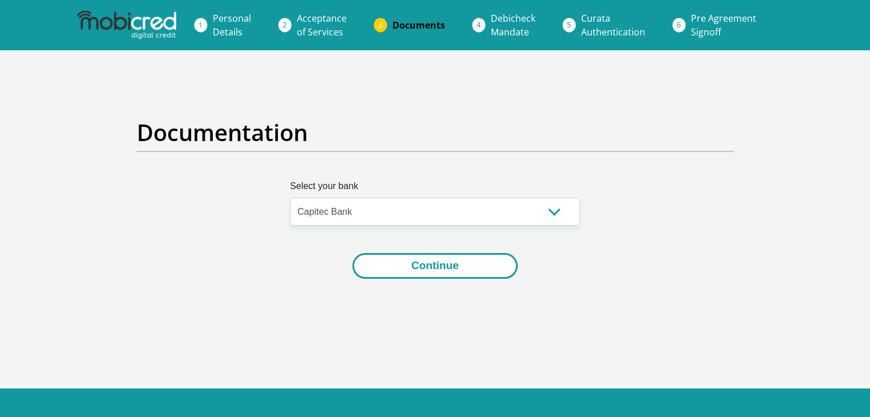
click at [400, 261] on button "Continue" at bounding box center [434, 266] width 165 height 26
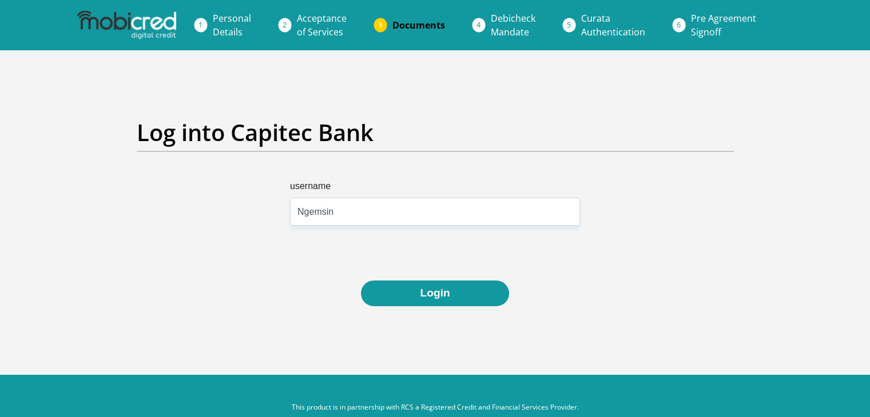
type input "Ngemsin"
click at [361, 281] on button "Login" at bounding box center [435, 294] width 148 height 26
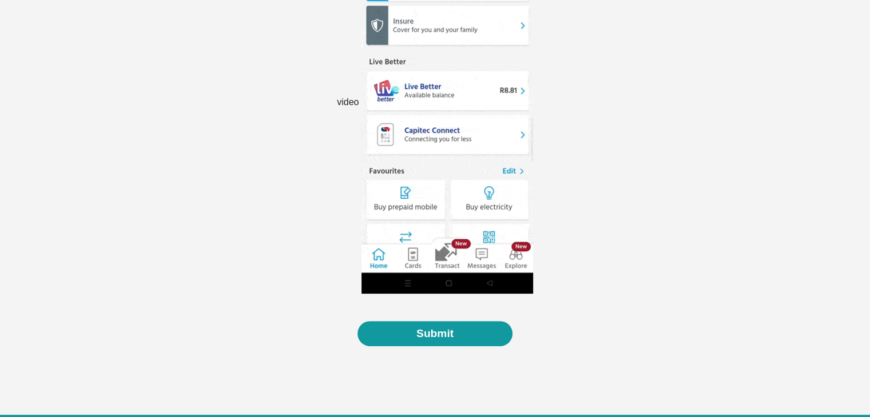
scroll to position [377, 0]
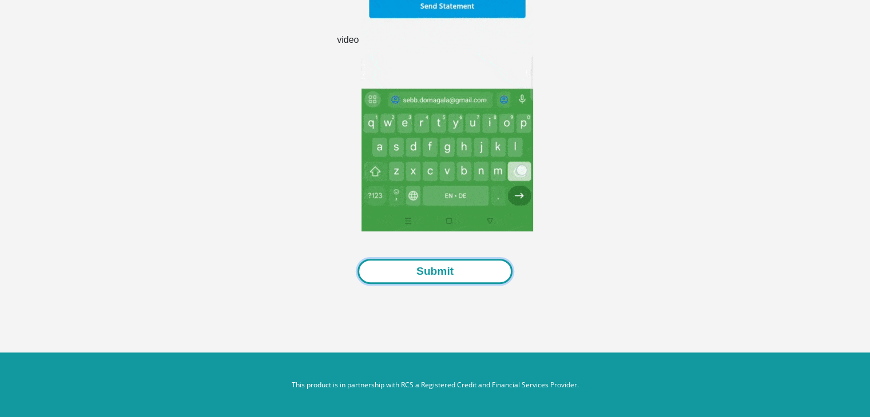
drag, startPoint x: 451, startPoint y: 265, endPoint x: 465, endPoint y: 260, distance: 14.7
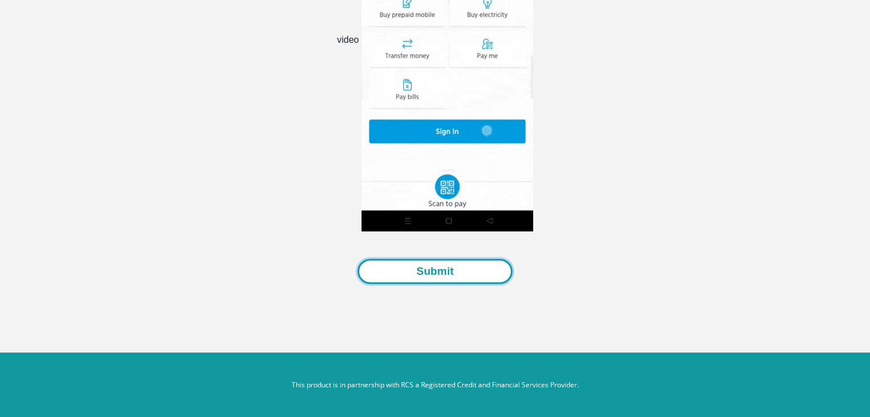
click at [452, 265] on button "Submit" at bounding box center [434, 272] width 155 height 26
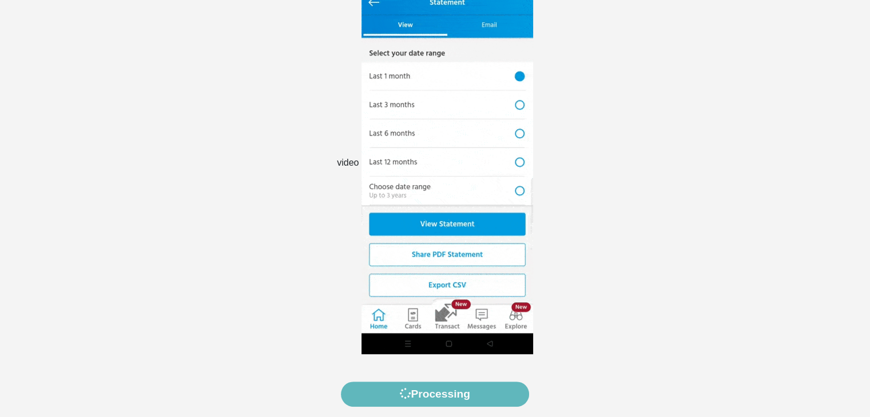
scroll to position [148, 0]
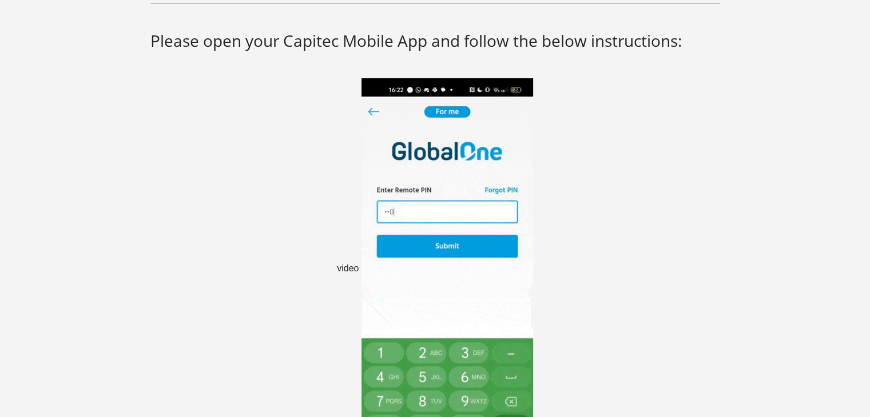
click at [471, 196] on img at bounding box center [447, 269] width 172 height 382
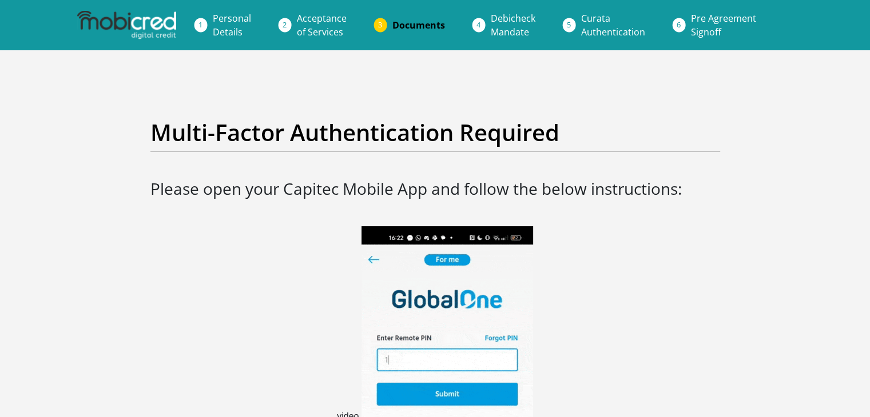
click at [397, 23] on span "Documents" at bounding box center [418, 25] width 53 height 13
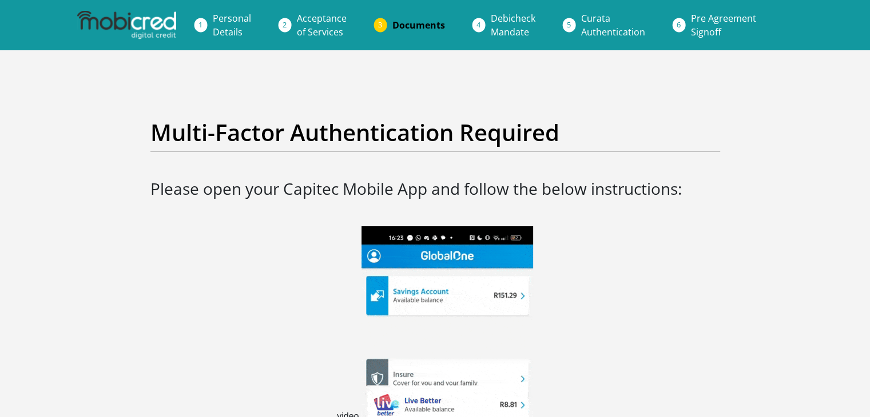
click at [326, 30] on span "Acceptance of Services" at bounding box center [322, 25] width 50 height 26
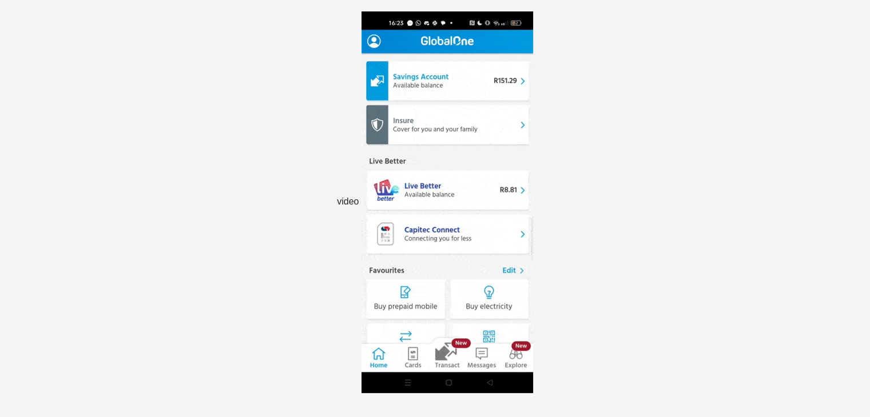
scroll to position [286, 0]
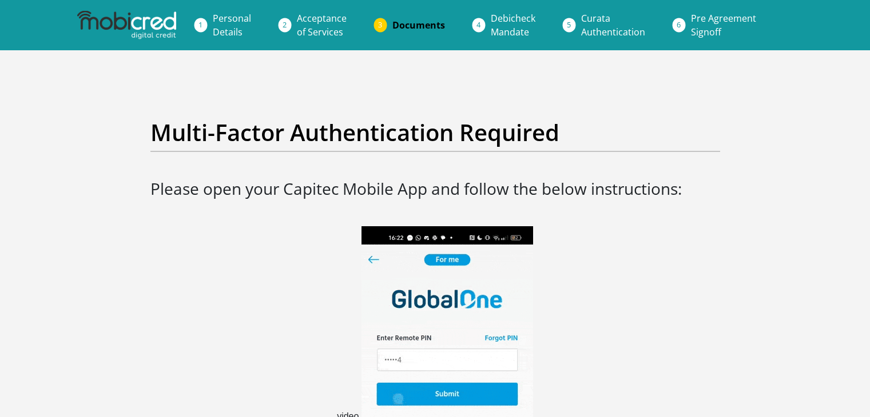
scroll to position [148, 0]
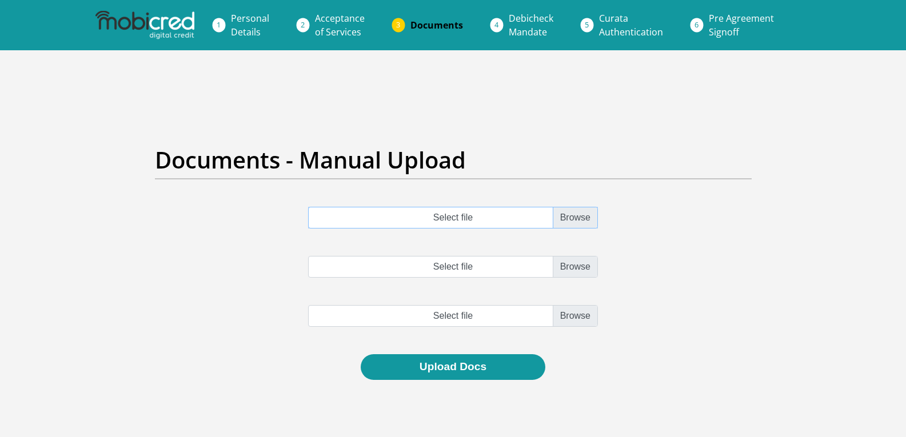
click at [581, 220] on input "Select file" at bounding box center [453, 218] width 290 height 22
type input "C:\fakepath\account_statement_[DATE]_to_[DATE].pdf"
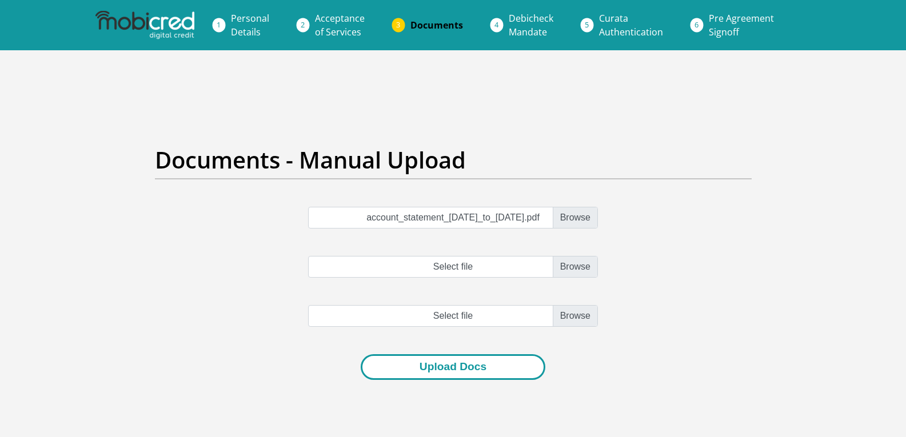
click at [476, 371] on button "Upload Docs" at bounding box center [453, 367] width 185 height 26
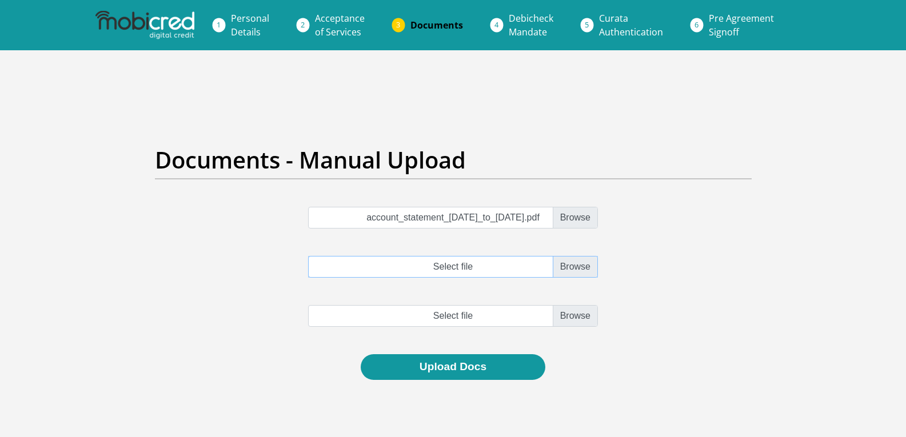
click at [576, 272] on input "Select file" at bounding box center [453, 267] width 290 height 22
type input "C:\fakepath\account_statement_[DATE]_to_[DATE].pdf"
click at [567, 316] on input "file" at bounding box center [453, 316] width 290 height 22
type input "C:\fakepath\account_statement_[DATE]_to_[DATE].pdf"
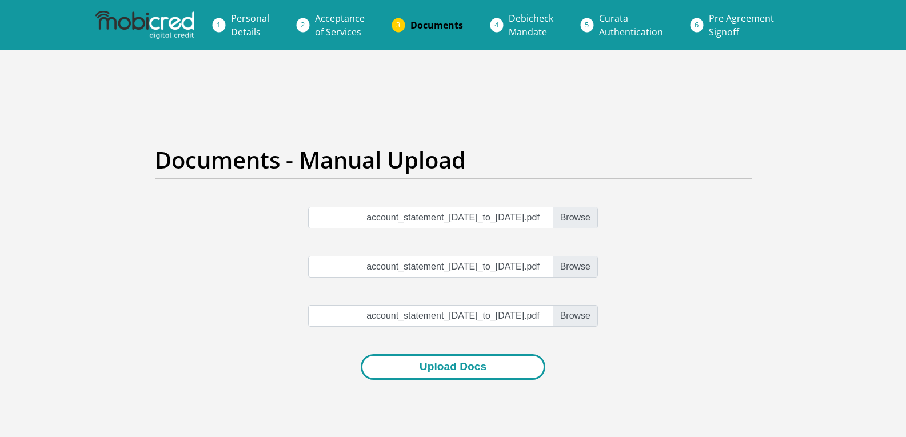
click at [486, 370] on button "Upload Docs" at bounding box center [453, 367] width 185 height 26
